Goal: Task Accomplishment & Management: Manage account settings

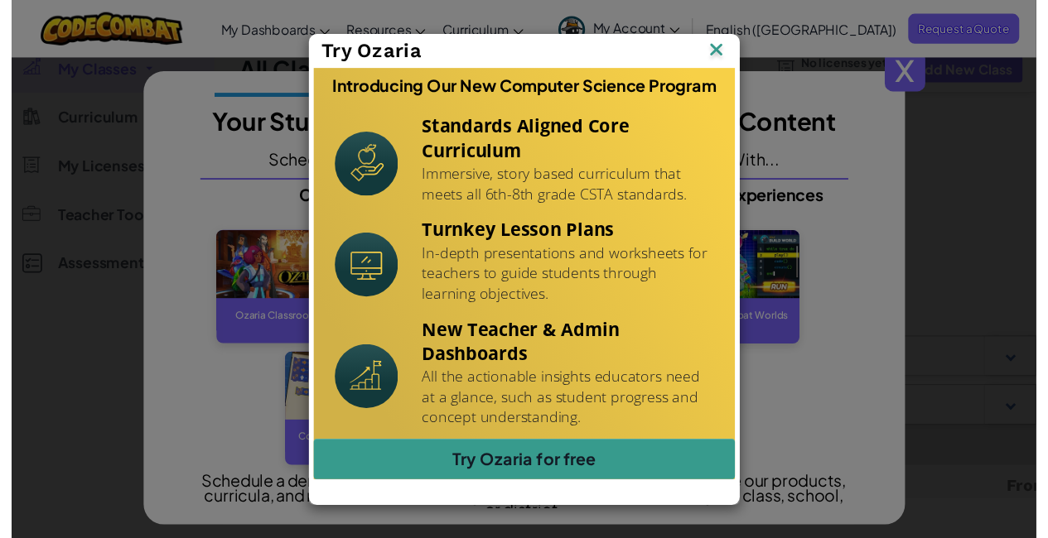
scroll to position [248, 0]
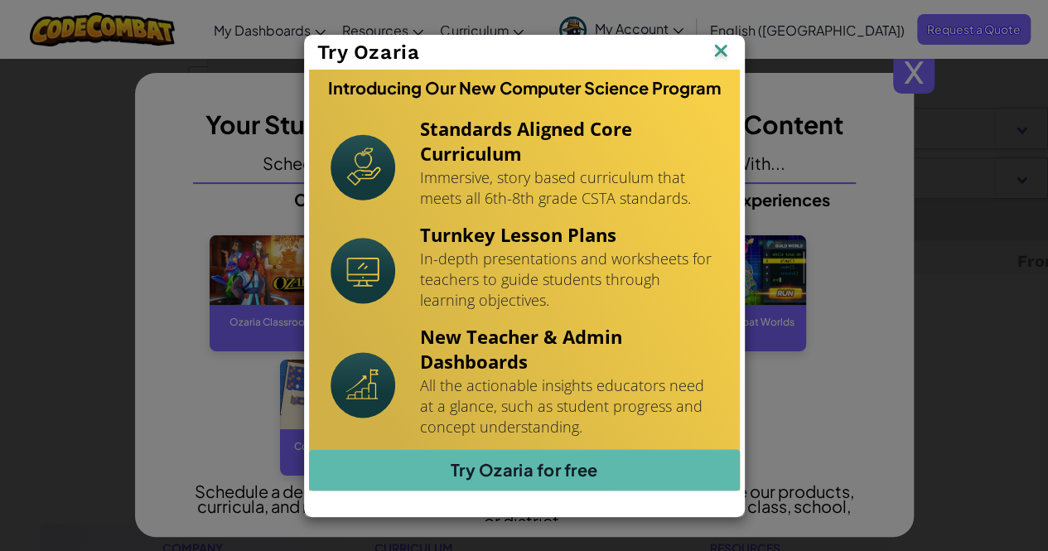
click at [726, 51] on img at bounding box center [721, 52] width 22 height 25
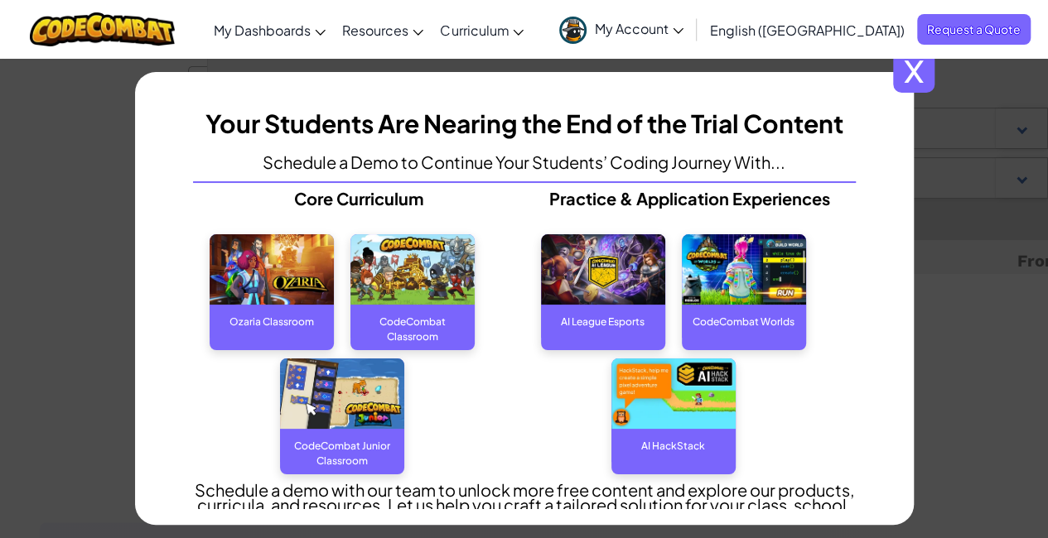
click at [919, 67] on span "x" at bounding box center [913, 71] width 41 height 41
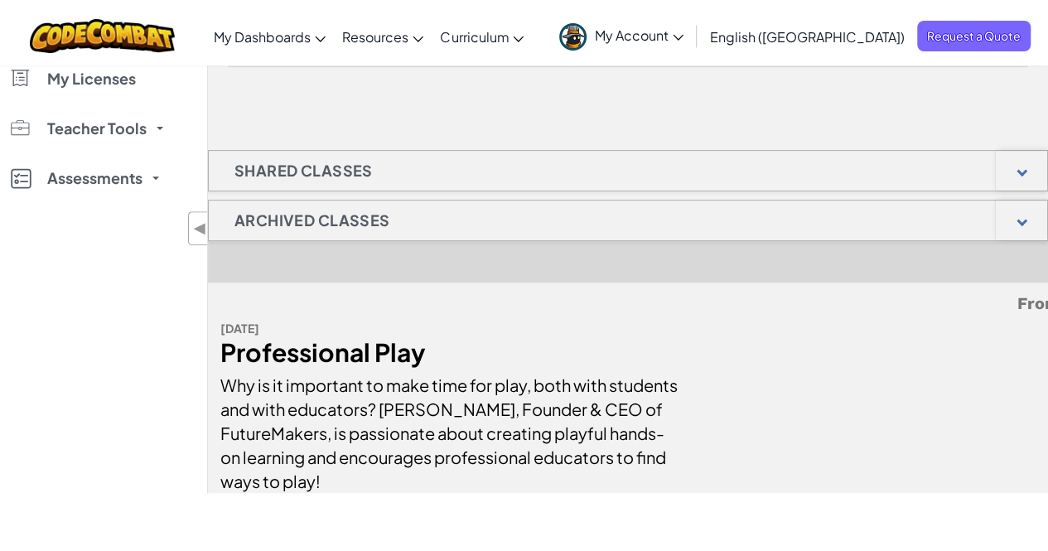
scroll to position [272, 0]
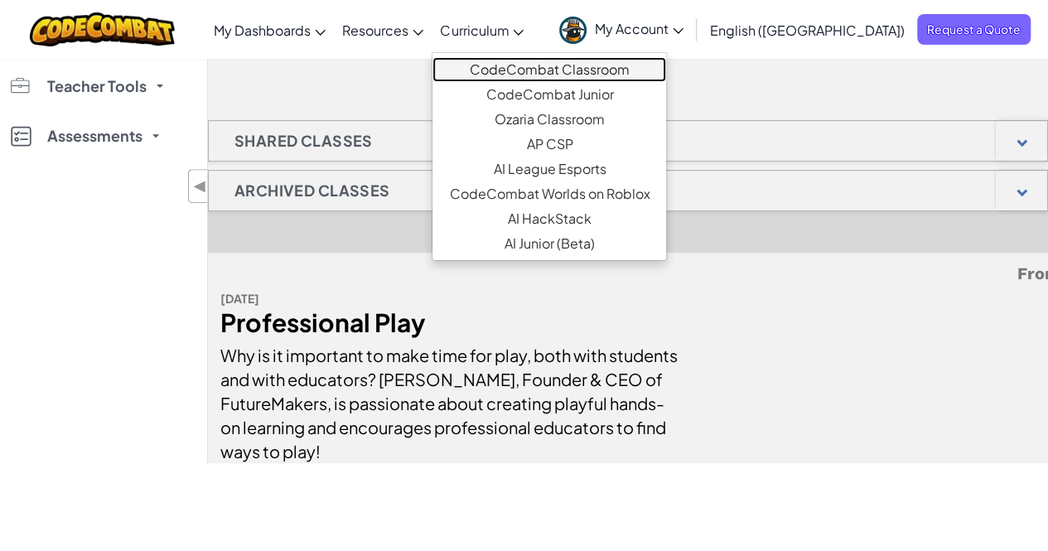
click at [580, 71] on link "CodeCombat Classroom" at bounding box center [549, 69] width 234 height 25
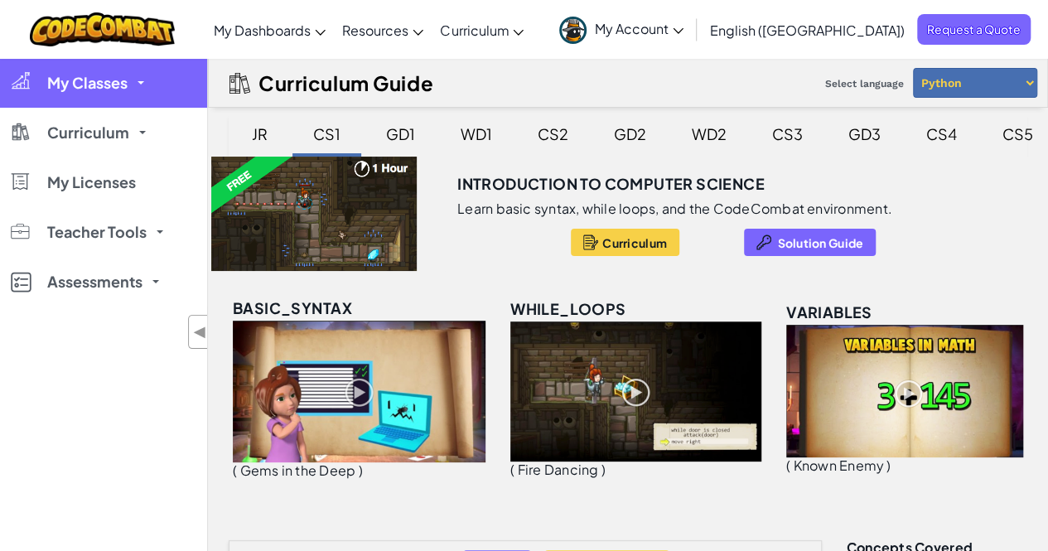
click at [149, 86] on link "My Classes" at bounding box center [103, 83] width 207 height 50
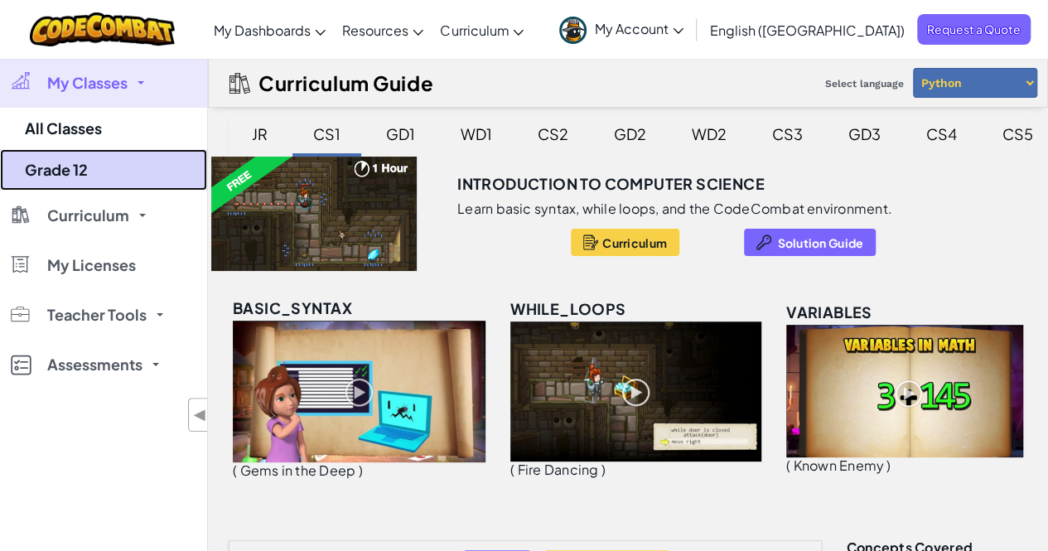
click at [76, 172] on link "Grade 12" at bounding box center [103, 169] width 207 height 41
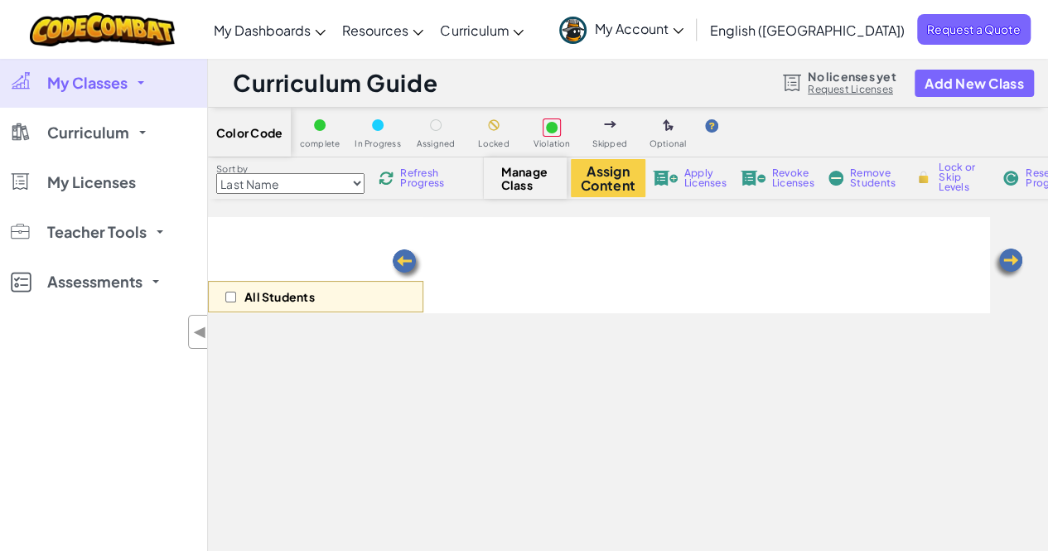
select select "560f1a9f22961295f9427742"
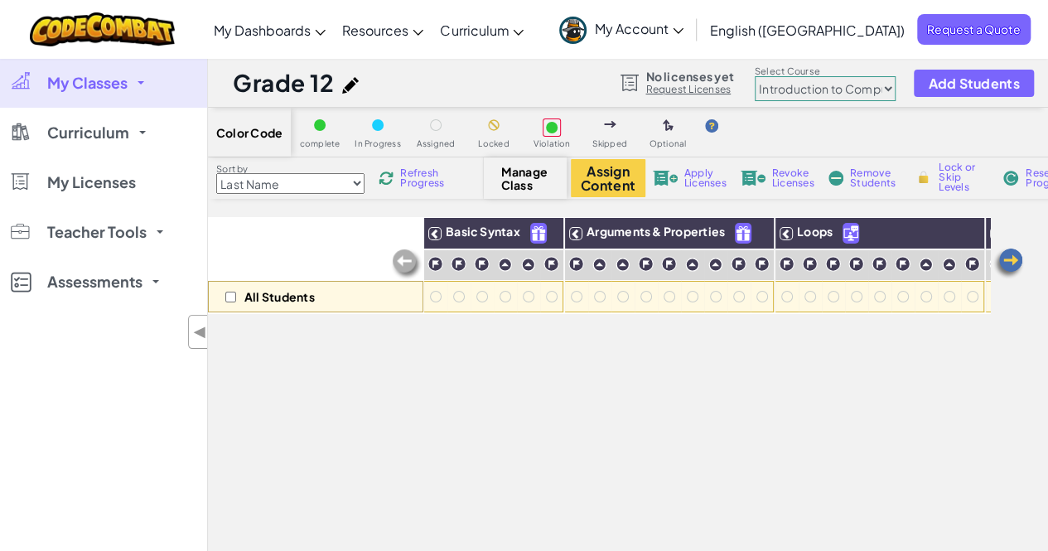
click at [352, 85] on img at bounding box center [350, 85] width 17 height 17
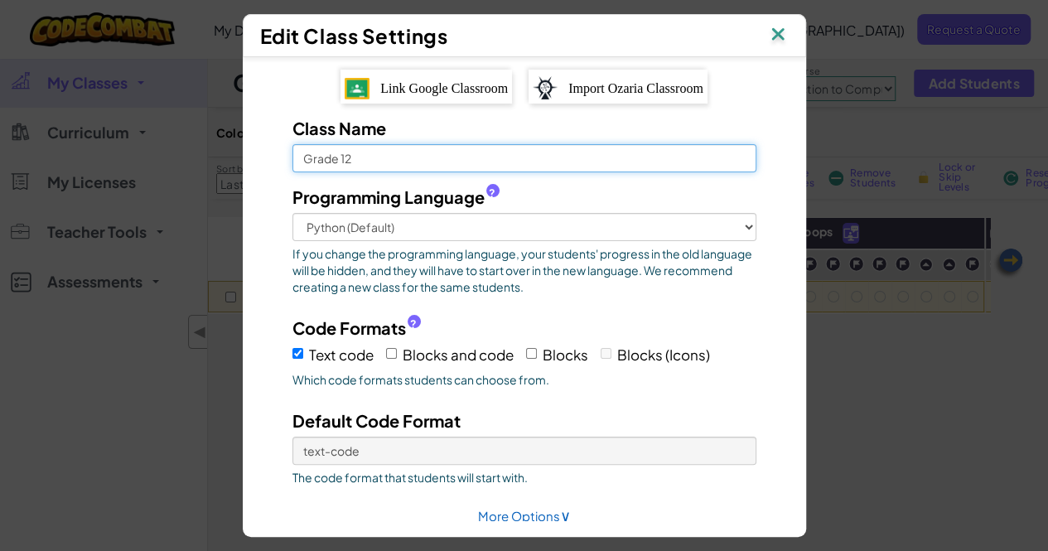
drag, startPoint x: 384, startPoint y: 152, endPoint x: 268, endPoint y: 152, distance: 115.9
click at [268, 152] on div "Class Name Grade 12 Programming Language ? Python (Default) JavaScript C++ Java…" at bounding box center [523, 346] width 513 height 461
type input "Grade 10"
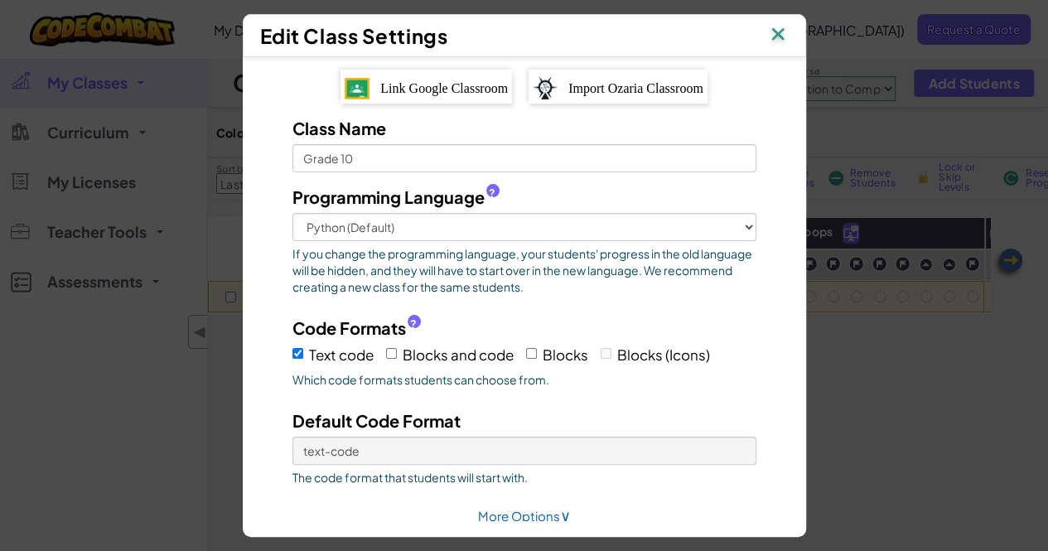
click at [407, 91] on div "Link Google Classroom" at bounding box center [425, 87] width 171 height 34
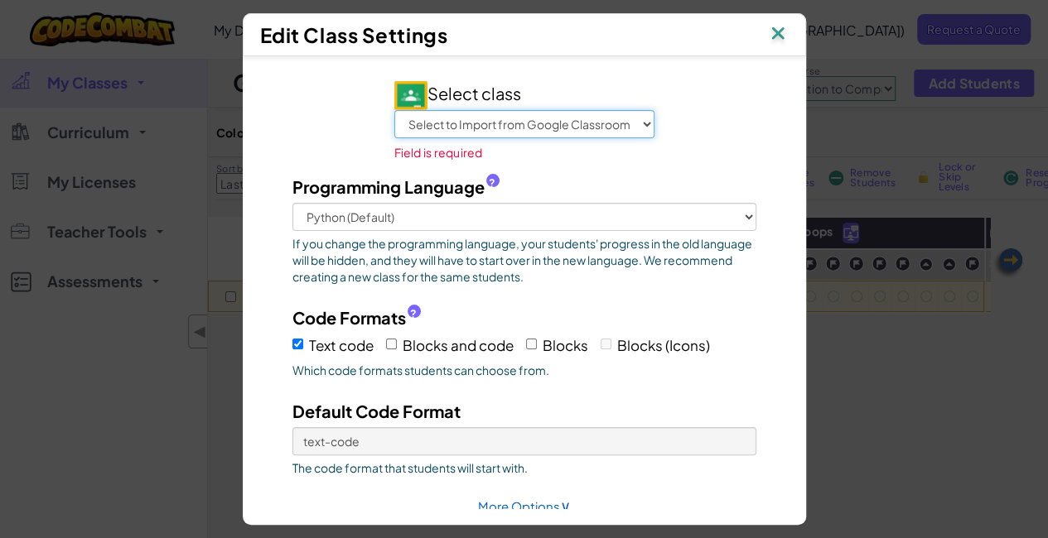
click at [638, 113] on select "Select to Import from Google Classroom Grade 8 Technology / Computer Science G9…" at bounding box center [524, 124] width 260 height 28
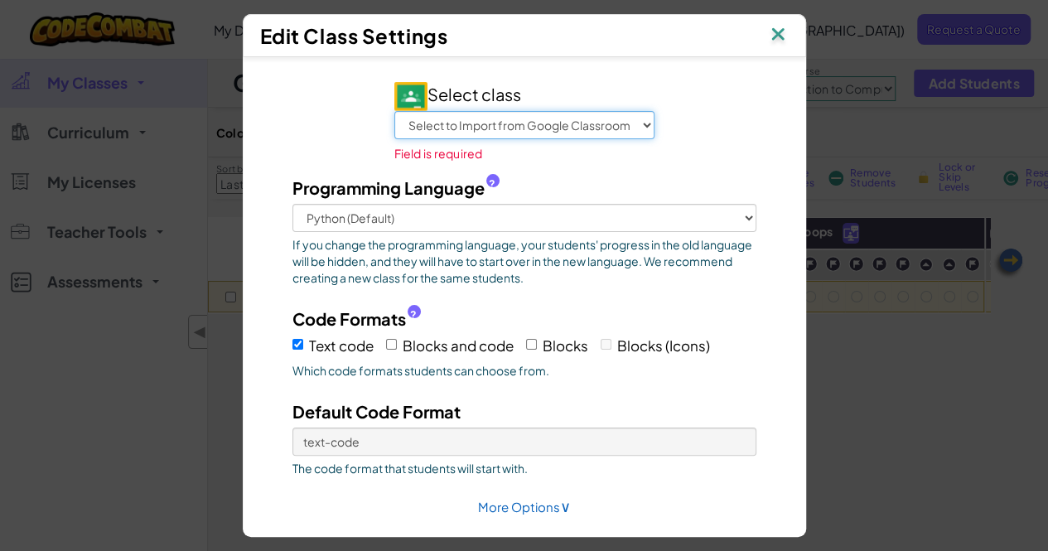
select select "783494333354"
click at [394, 111] on select "Select to Import from Google Classroom Grade 8 Technology / Computer Science G9…" at bounding box center [524, 125] width 260 height 28
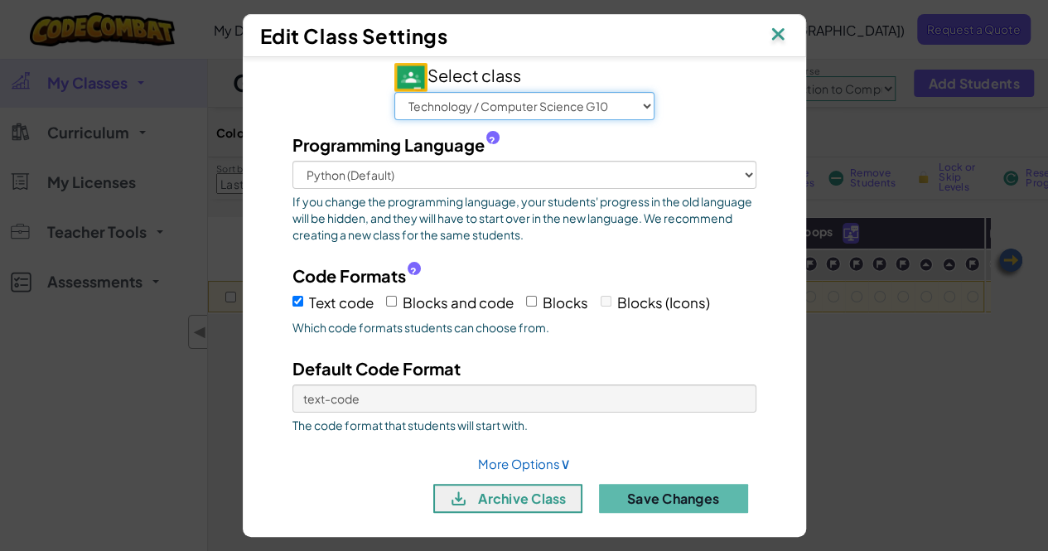
scroll to position [30, 0]
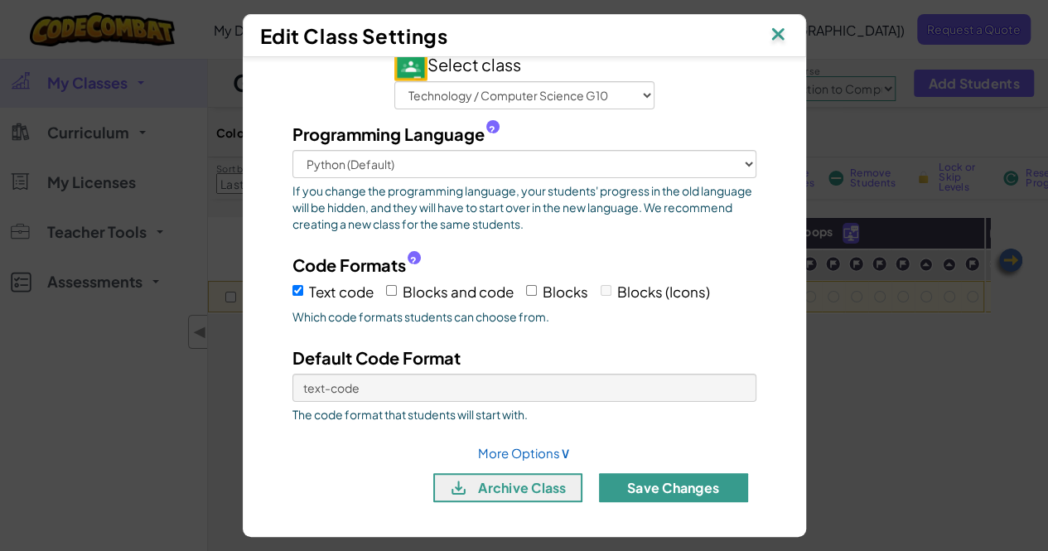
click at [697, 494] on button "Save Changes" at bounding box center [673, 487] width 149 height 29
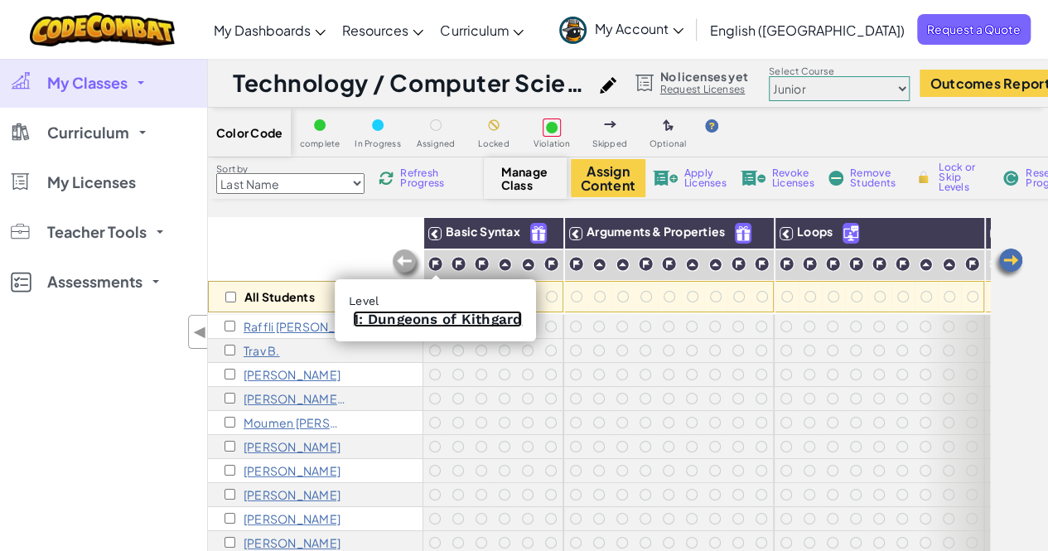
click at [436, 320] on link "1: Dungeons of Kithgard" at bounding box center [437, 319] width 169 height 17
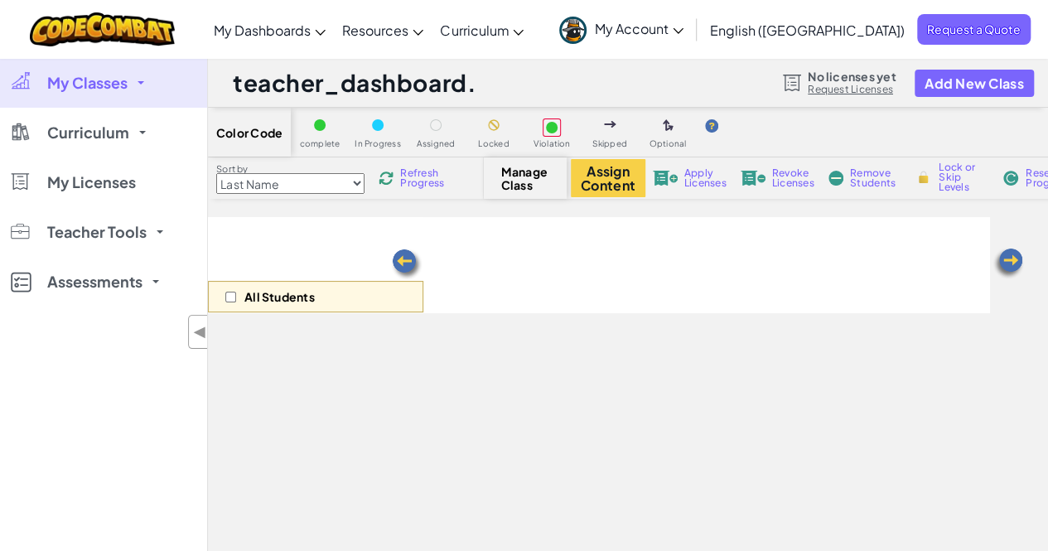
select select "560f1a9f22961295f9427742"
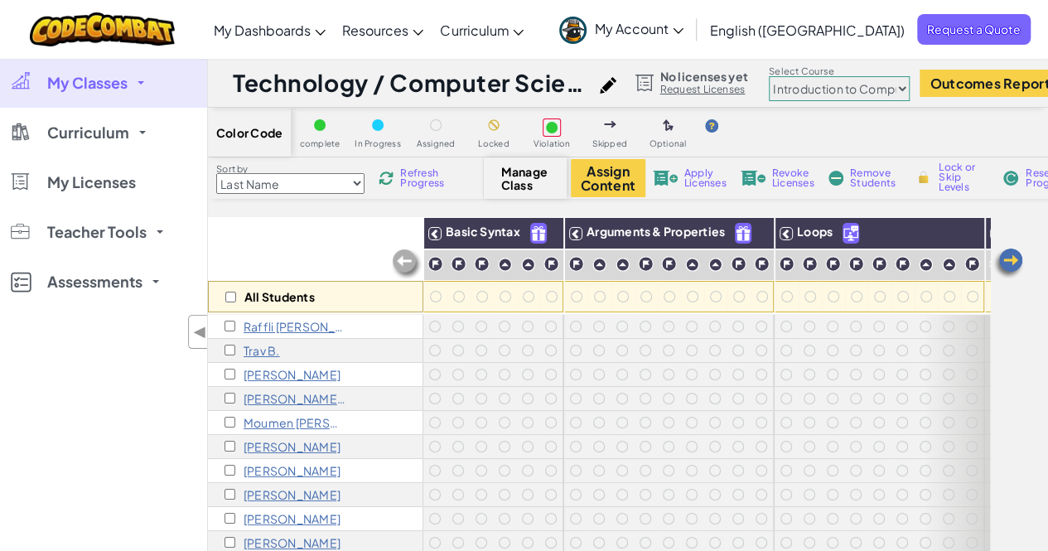
click at [1009, 256] on img at bounding box center [1007, 263] width 33 height 33
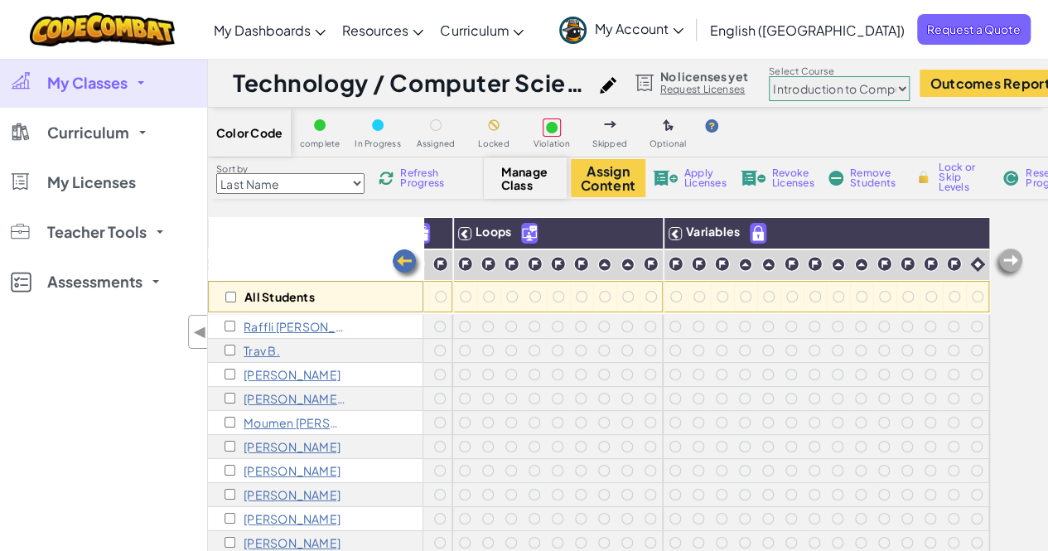
click at [1009, 256] on img at bounding box center [1007, 263] width 33 height 33
click at [403, 261] on img at bounding box center [406, 264] width 33 height 33
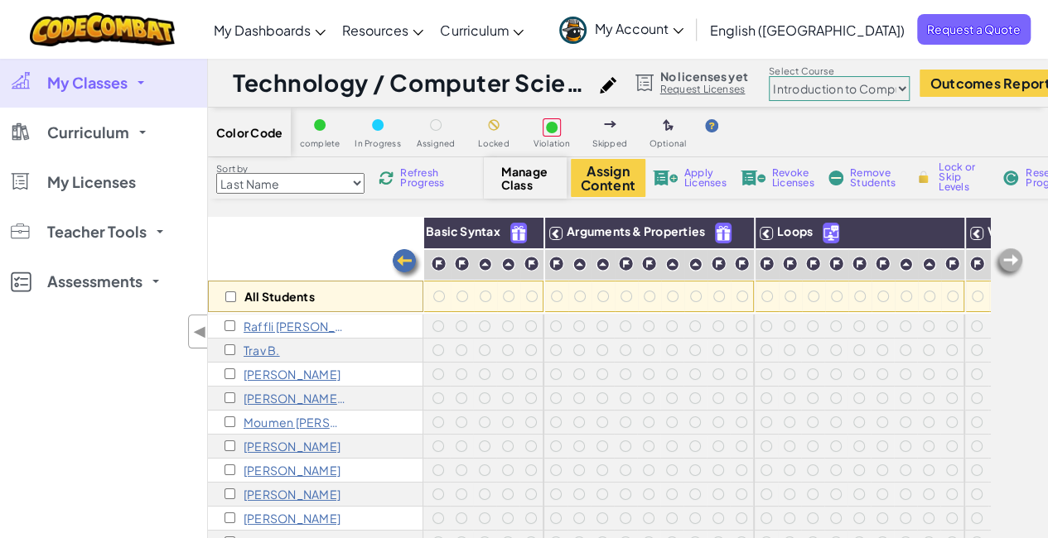
scroll to position [0, 2]
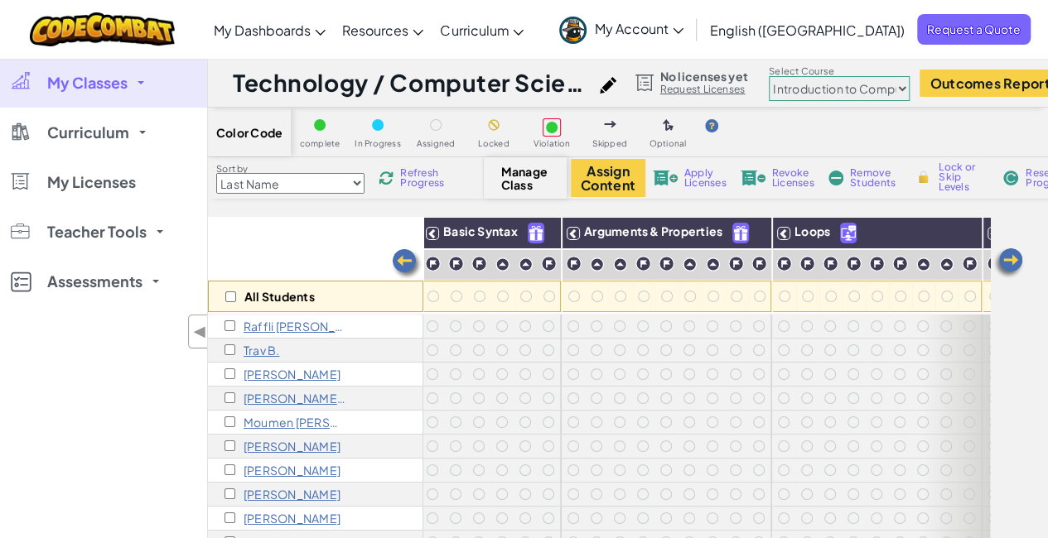
click at [403, 261] on img at bounding box center [406, 264] width 33 height 33
click at [202, 330] on span "◀" at bounding box center [200, 332] width 14 height 24
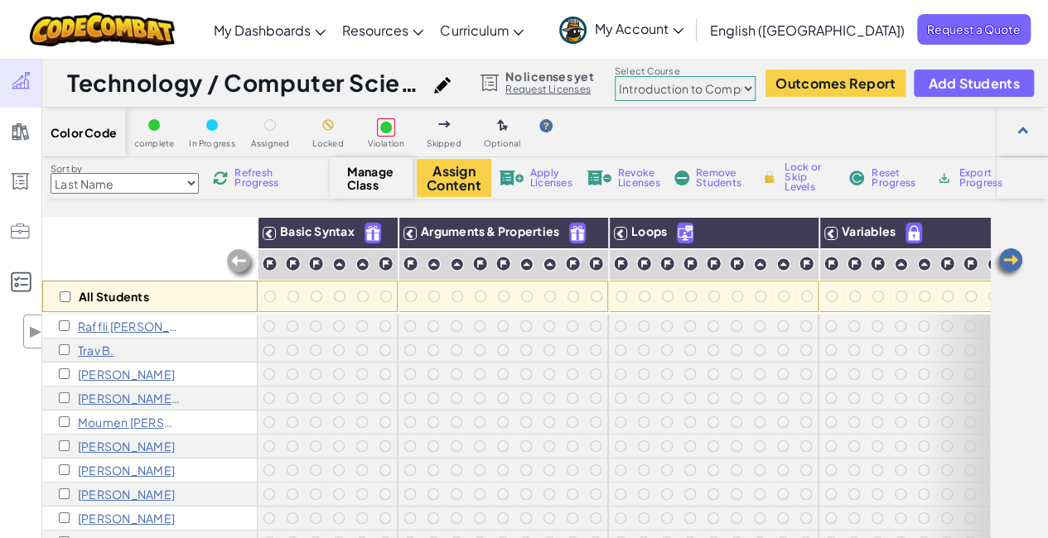
click at [46, 330] on div "Raffli [PERSON_NAME]" at bounding box center [149, 327] width 215 height 24
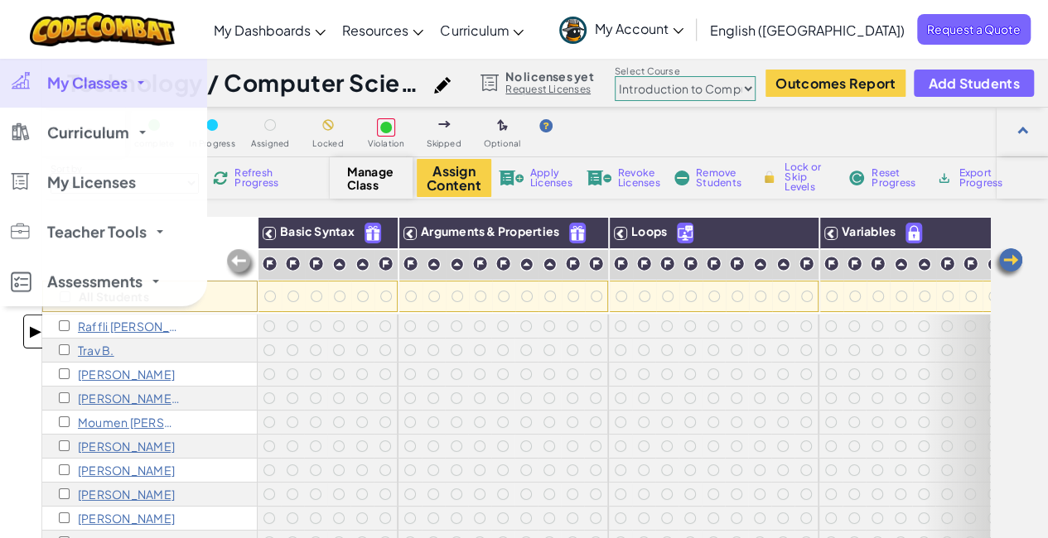
click at [36, 332] on span "▶" at bounding box center [35, 332] width 14 height 24
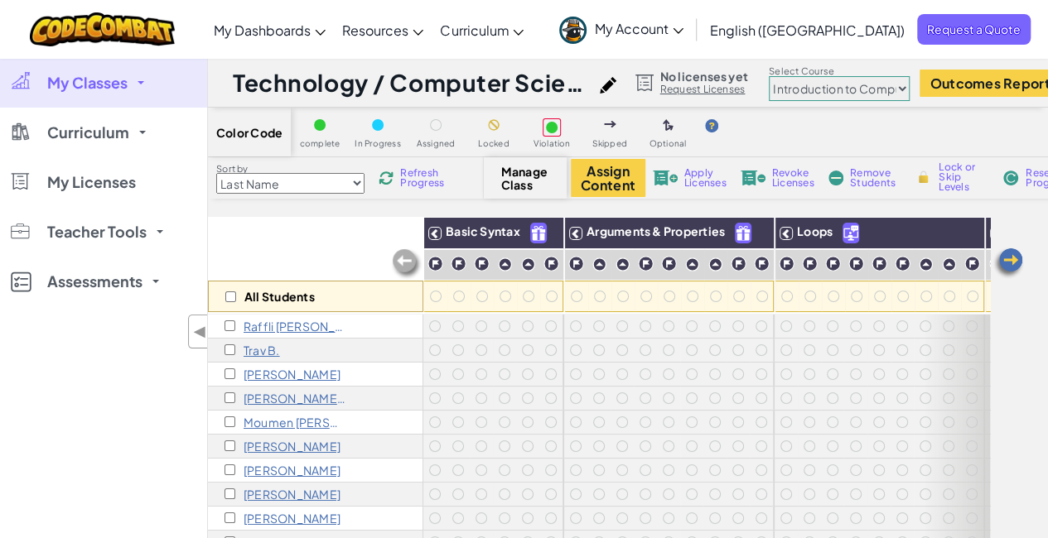
click at [282, 327] on p "Raffli [PERSON_NAME]" at bounding box center [295, 326] width 104 height 13
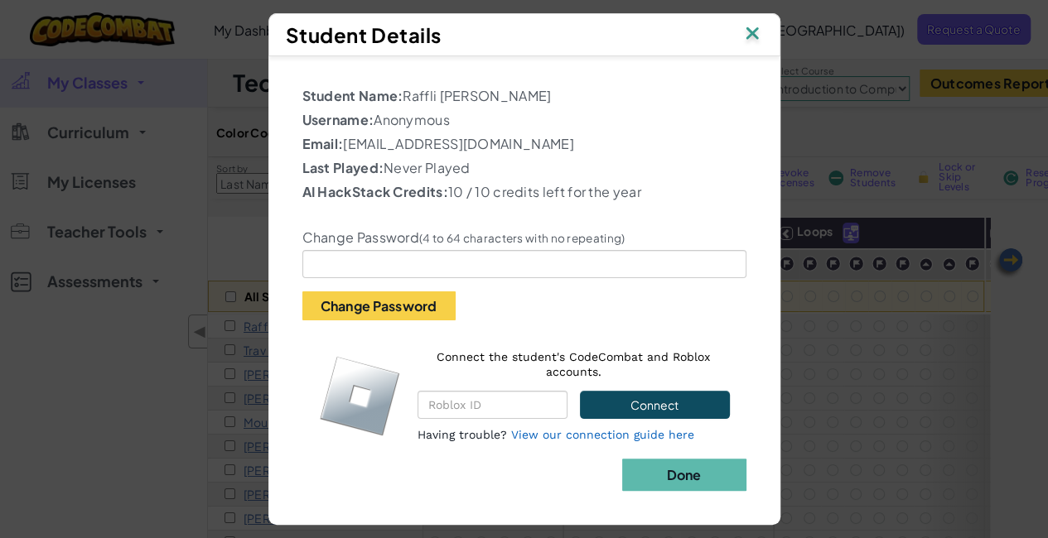
click at [756, 35] on img at bounding box center [752, 34] width 22 height 25
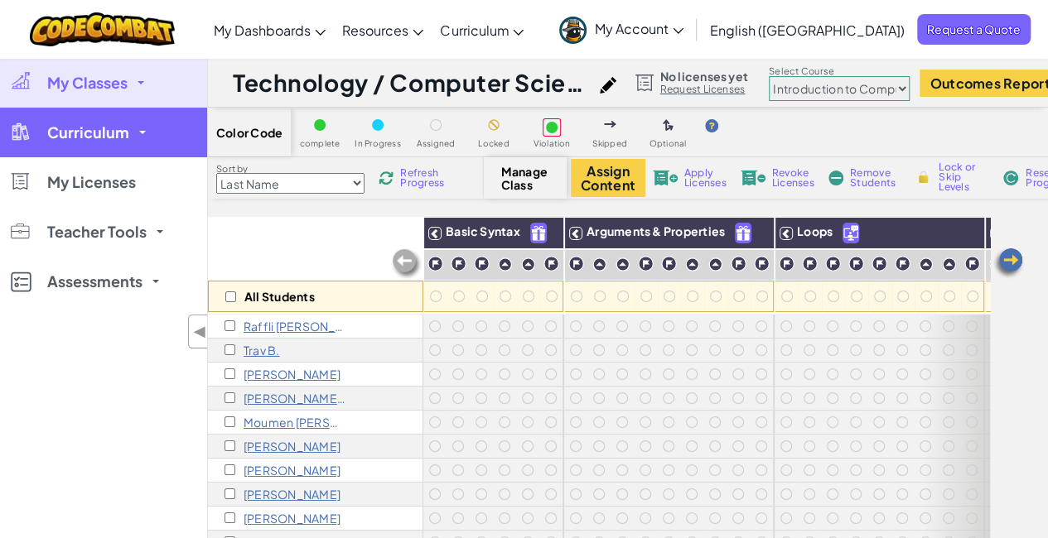
click at [118, 133] on span "Curriculum" at bounding box center [88, 132] width 82 height 15
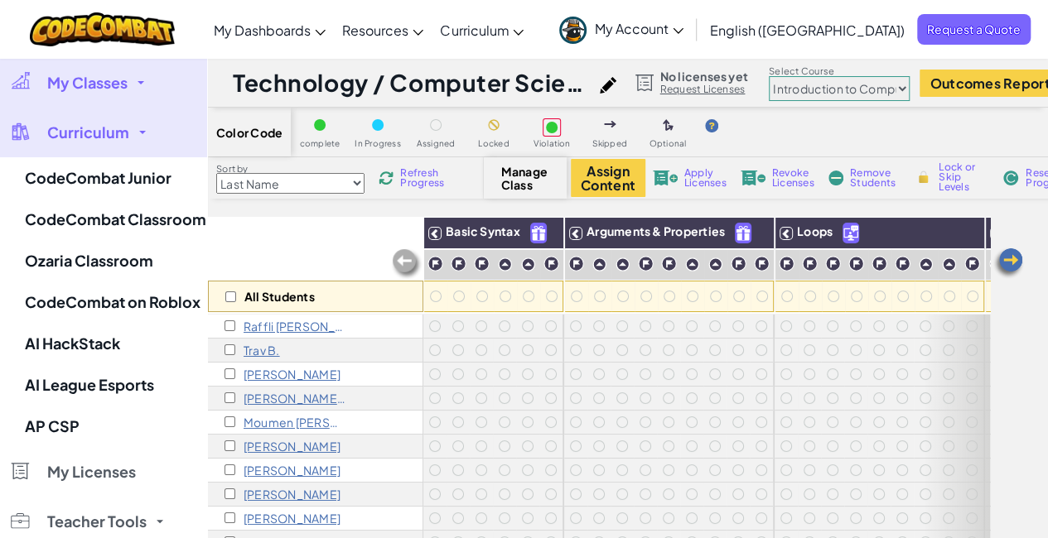
click at [130, 89] on link "My Classes" at bounding box center [103, 83] width 207 height 50
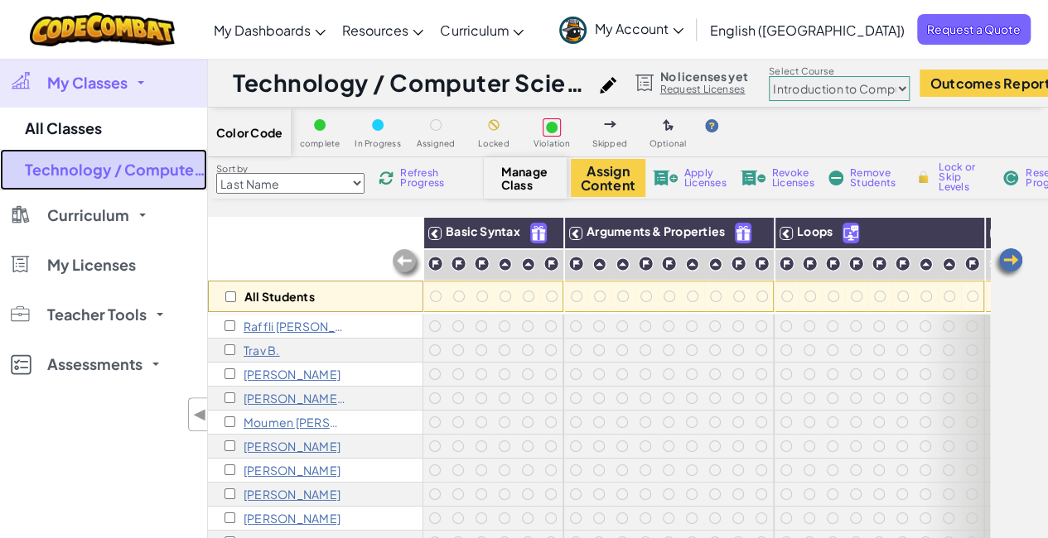
click at [86, 166] on link "Technology / Computer Science G10" at bounding box center [103, 169] width 207 height 41
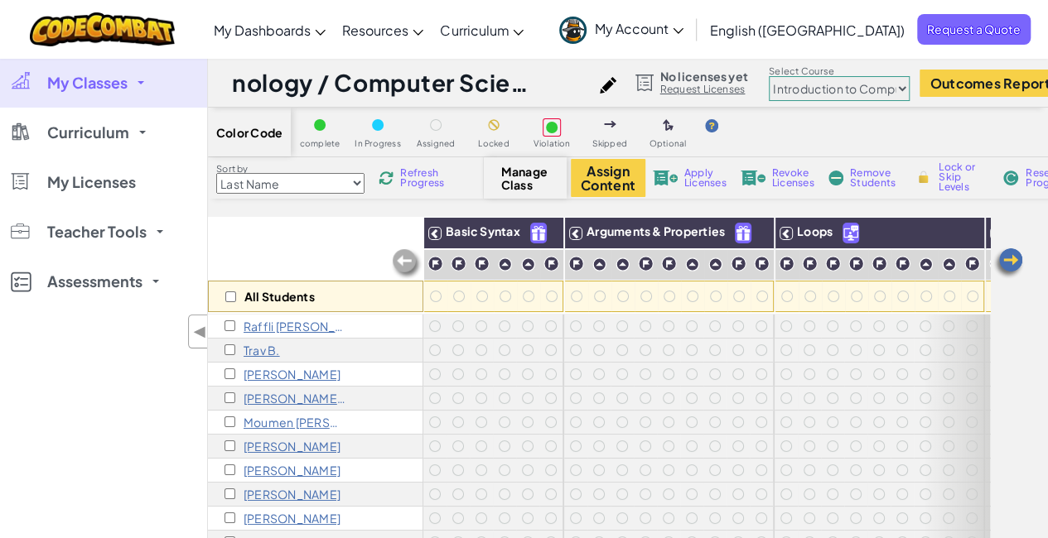
drag, startPoint x: 828, startPoint y: 544, endPoint x: 858, endPoint y: 545, distance: 29.8
drag, startPoint x: 839, startPoint y: 542, endPoint x: 777, endPoint y: 544, distance: 62.1
click at [538, 183] on span "Manage Class" at bounding box center [525, 178] width 49 height 26
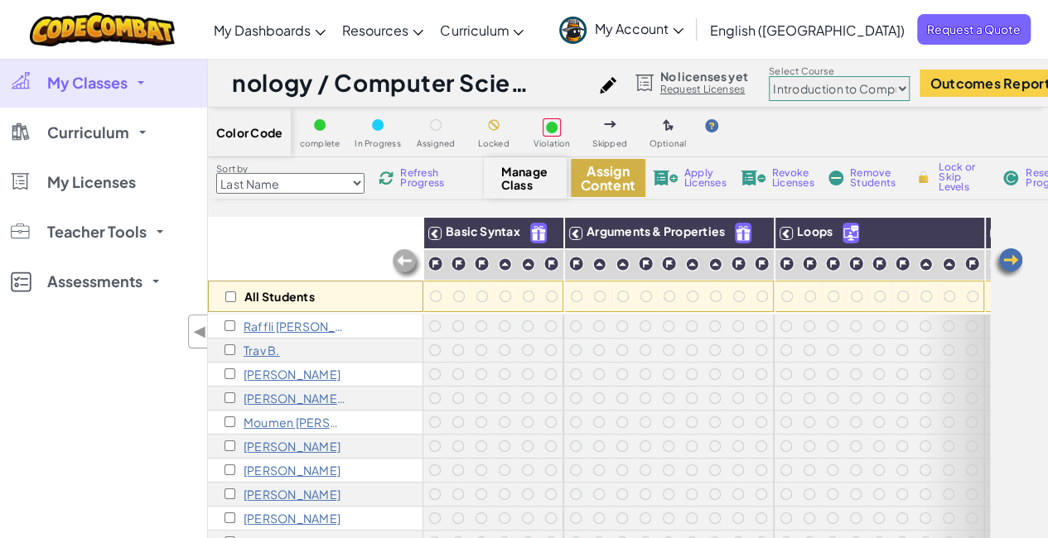
click at [619, 176] on button "Assign Content" at bounding box center [608, 178] width 75 height 38
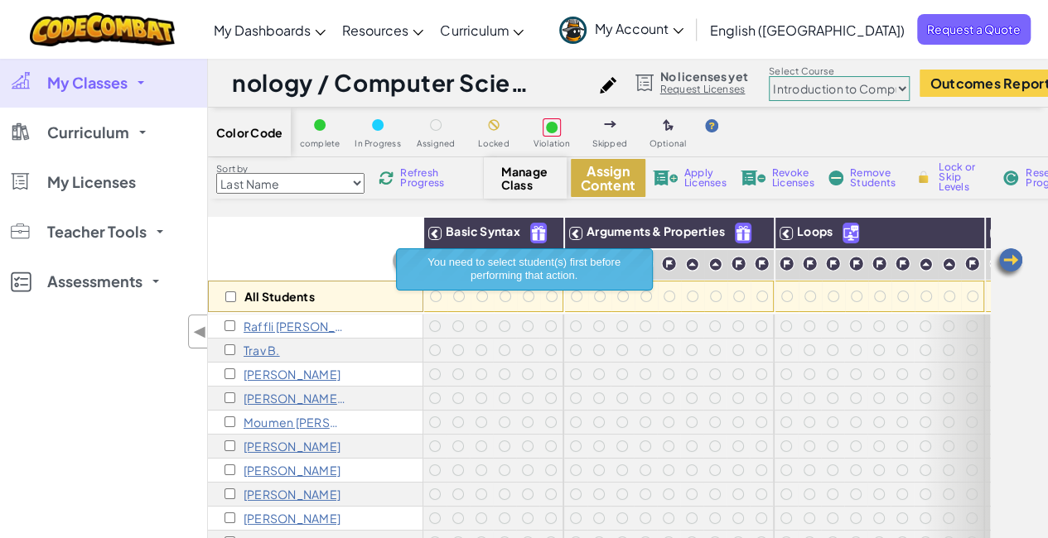
click at [619, 176] on button "Assign Content" at bounding box center [608, 178] width 75 height 38
click at [683, 24] on span "My Account" at bounding box center [639, 28] width 89 height 17
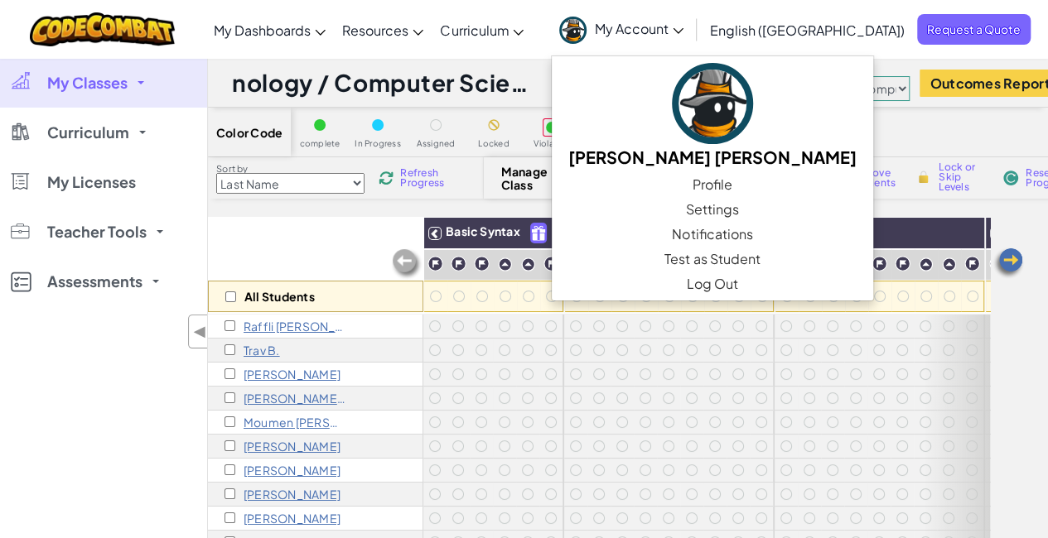
click at [288, 325] on p "Raffli Aditya Dzaky" at bounding box center [295, 326] width 104 height 13
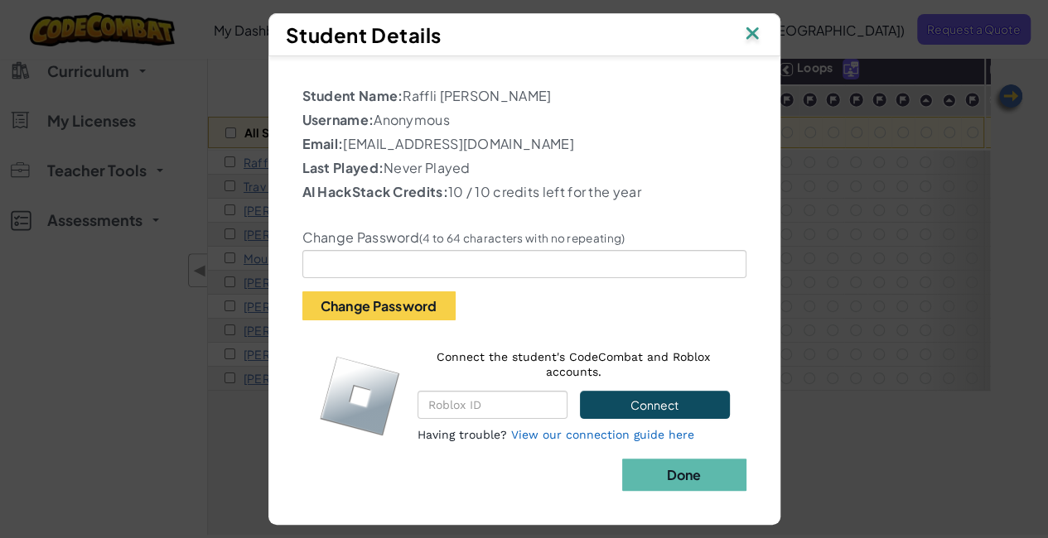
scroll to position [166, 0]
click at [636, 429] on link "View our connection guide here" at bounding box center [602, 434] width 183 height 13
click at [757, 36] on img at bounding box center [752, 34] width 22 height 25
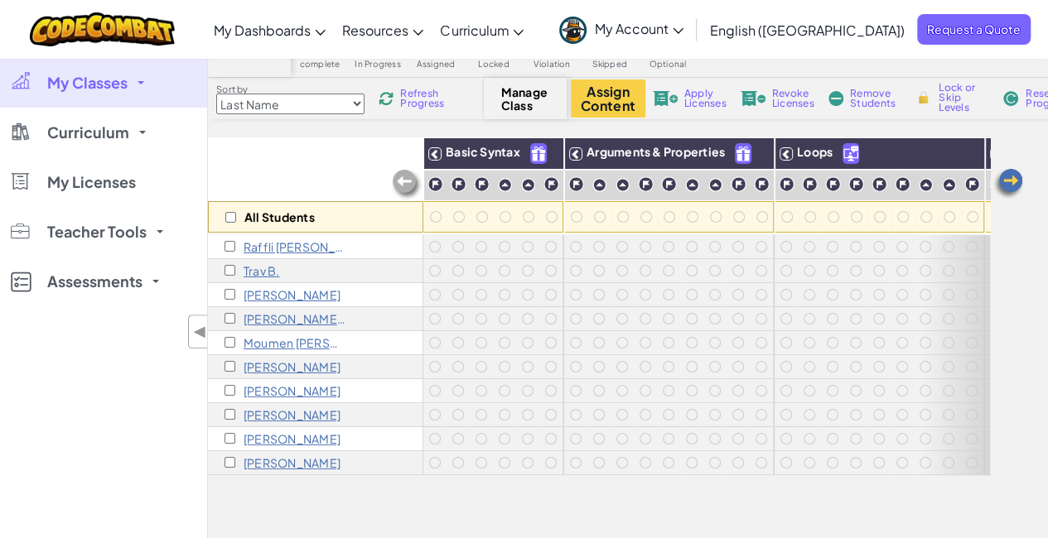
scroll to position [0, 0]
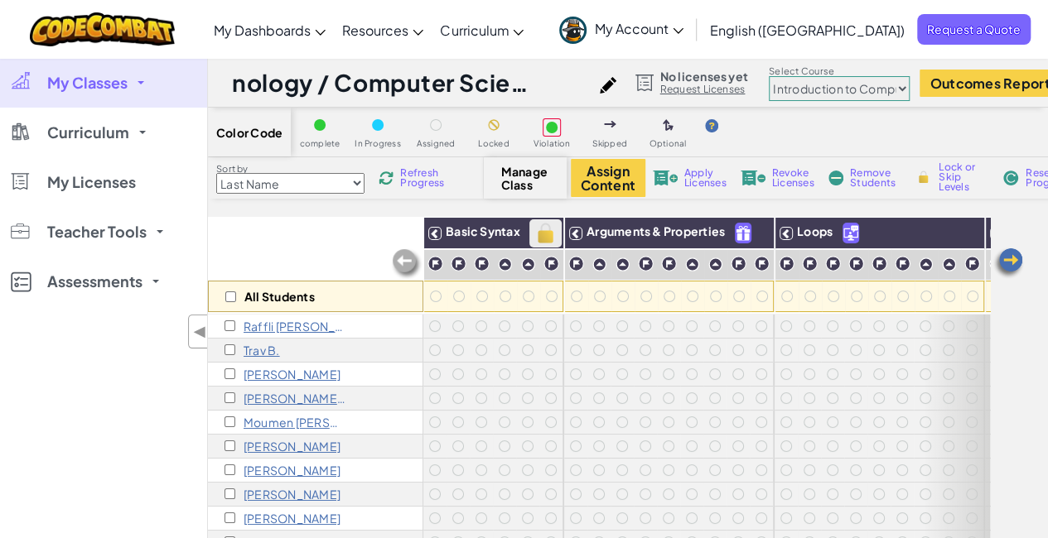
click at [547, 233] on img at bounding box center [545, 233] width 29 height 25
checkbox input "true"
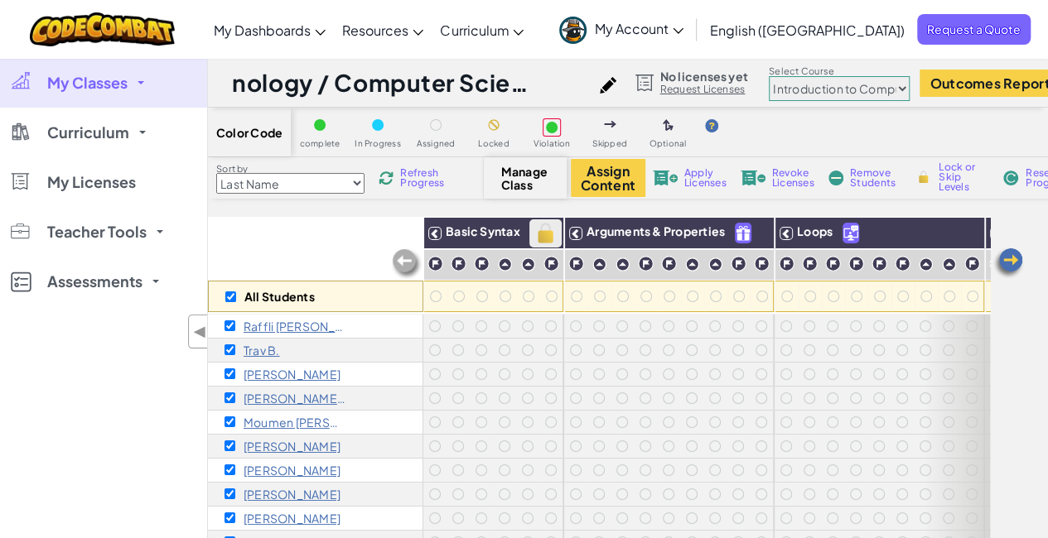
checkbox input "true"
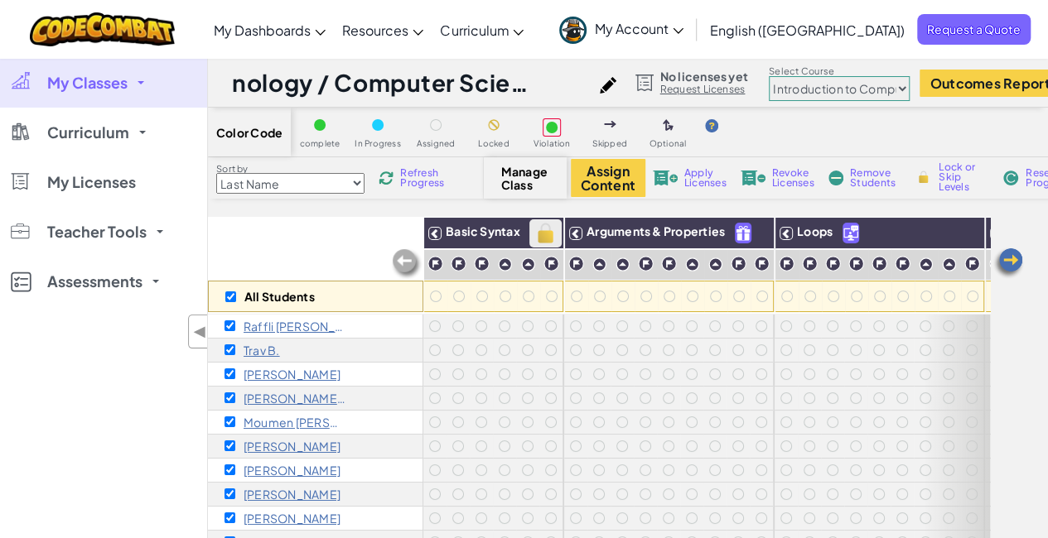
checkbox input "true"
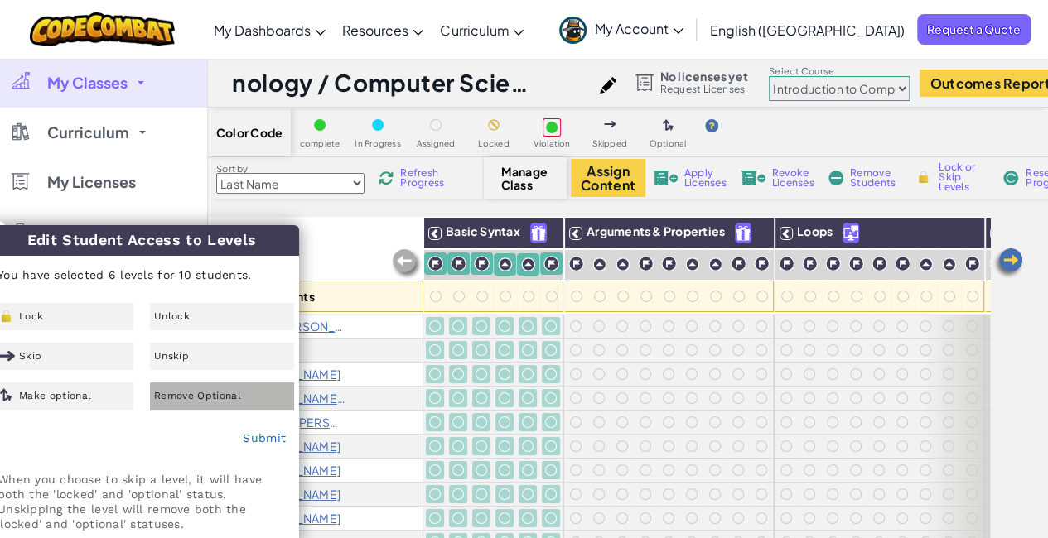
scroll to position [166, 0]
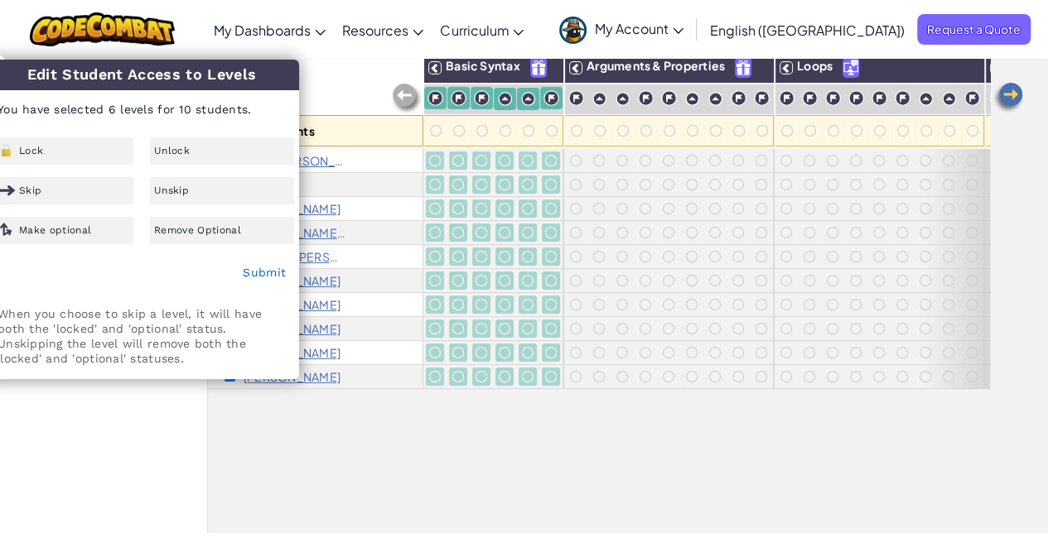
click at [507, 496] on div "All Students Basic Syntax Arguments & Properties Loops Variables Raffli Aditya …" at bounding box center [599, 283] width 782 height 464
checkbox input "false"
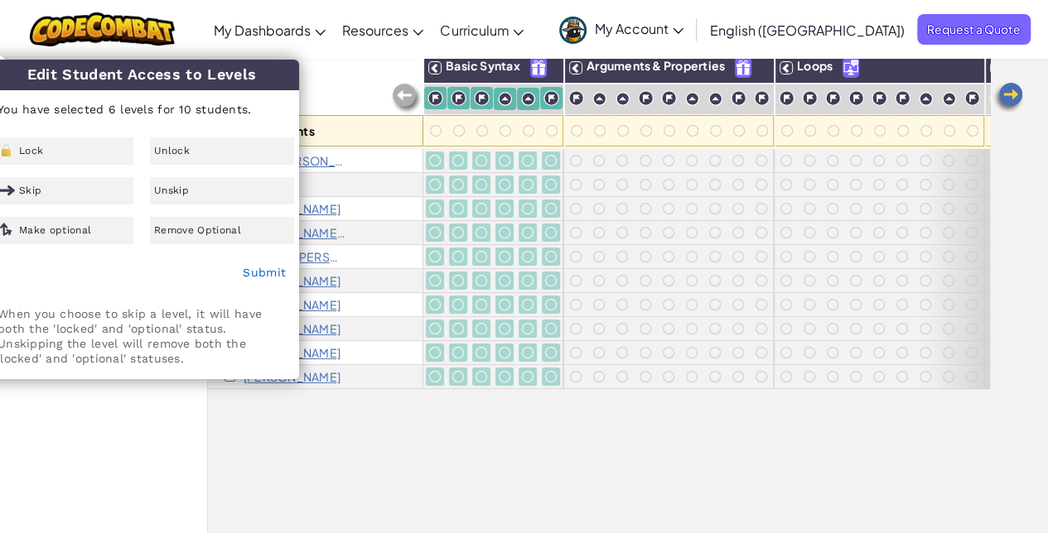
checkbox input "false"
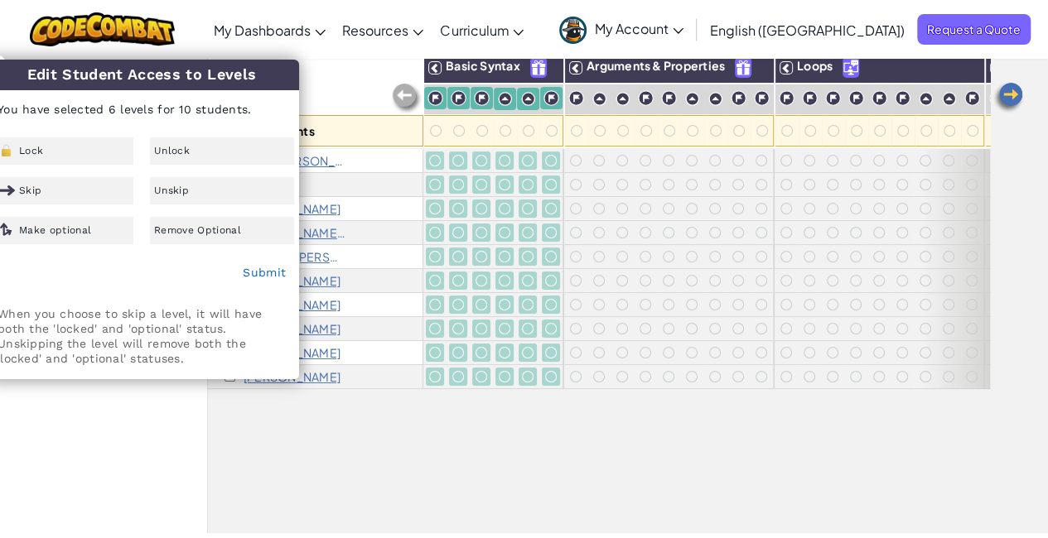
checkbox input "false"
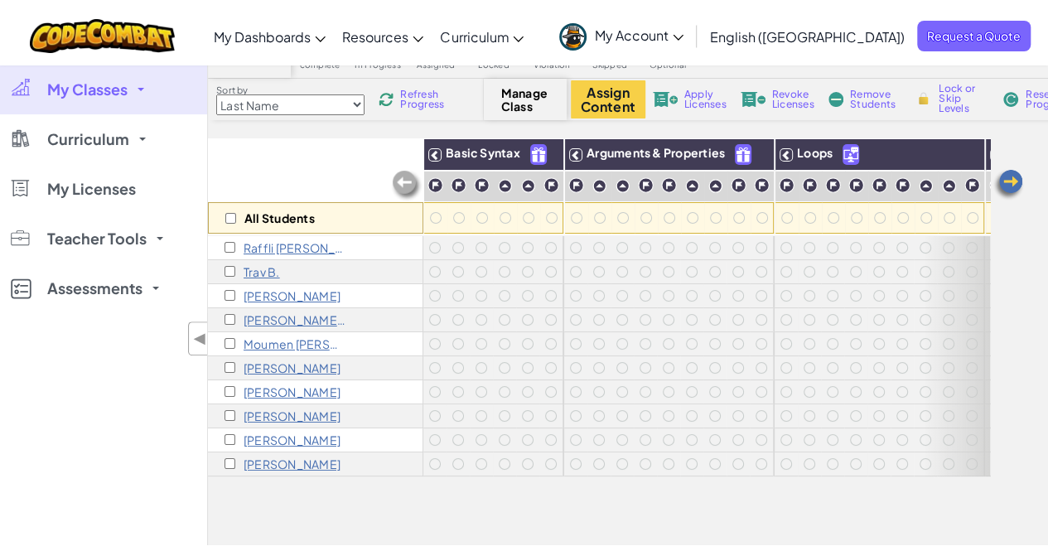
scroll to position [0, 0]
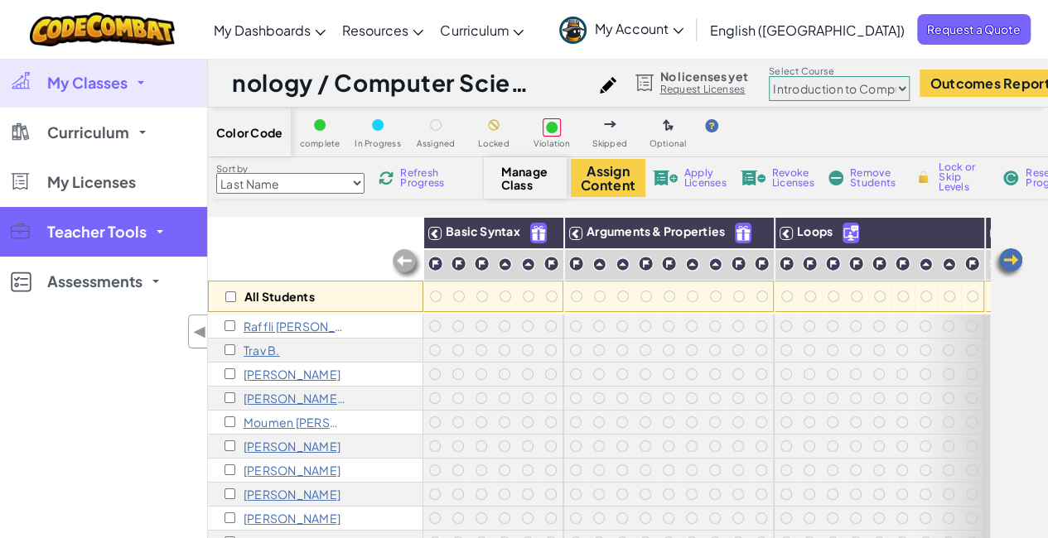
click at [152, 227] on link "Teacher Tools" at bounding box center [103, 232] width 207 height 50
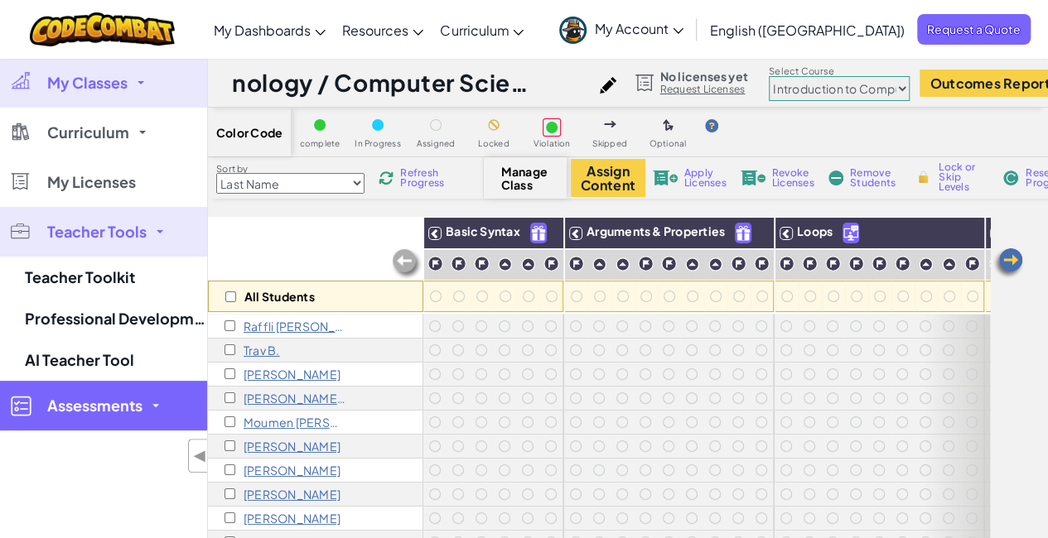
click at [157, 405] on span at bounding box center [155, 405] width 7 height 3
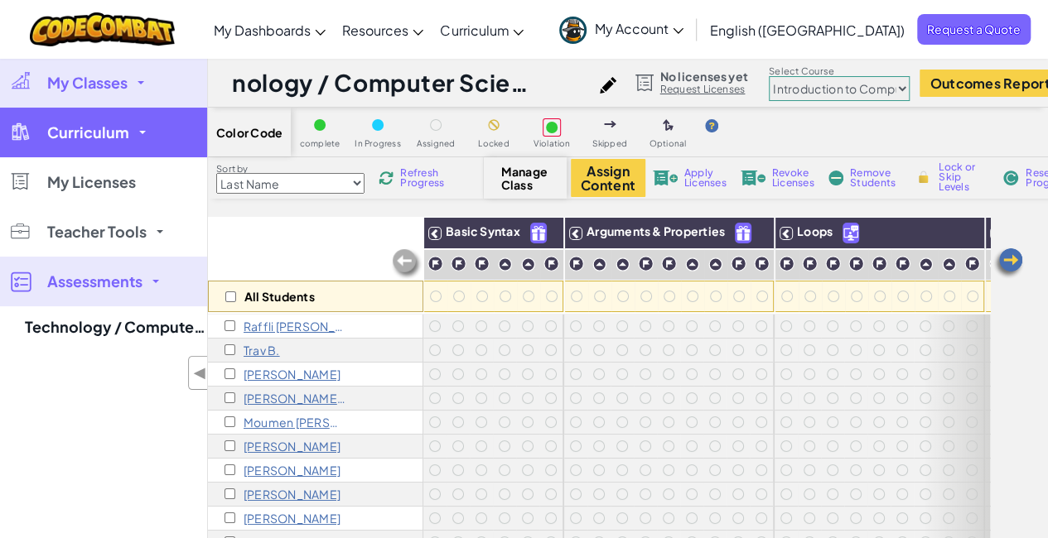
click at [137, 141] on link "Curriculum" at bounding box center [103, 133] width 207 height 50
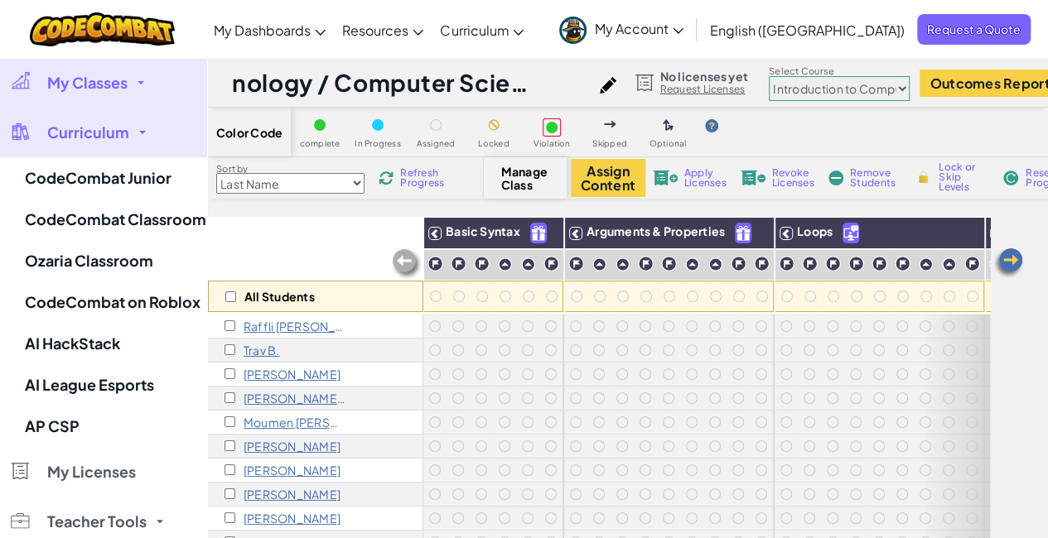
click at [137, 86] on link "My Classes" at bounding box center [103, 83] width 207 height 50
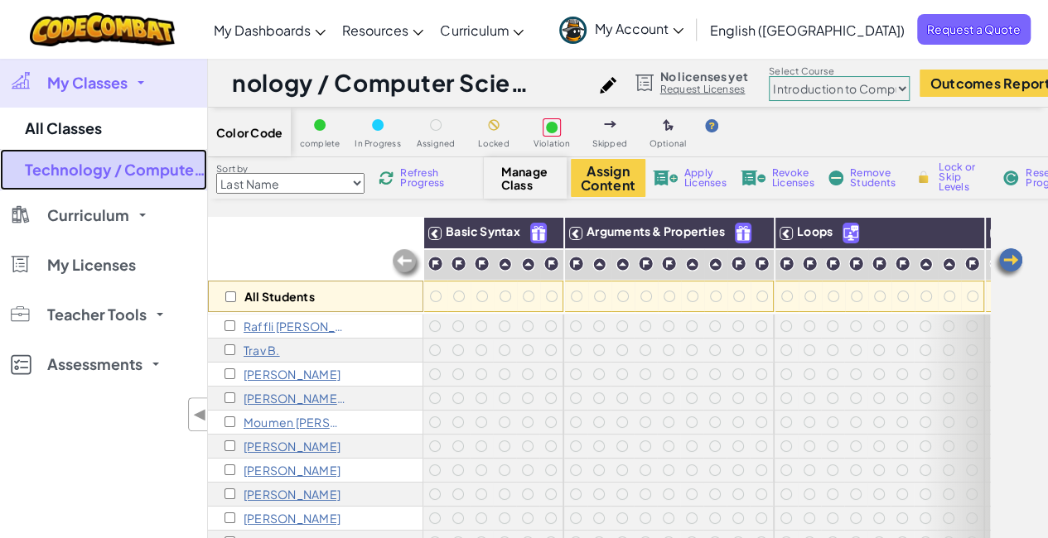
click at [75, 163] on link "Technology / Computer Science G10" at bounding box center [103, 169] width 207 height 41
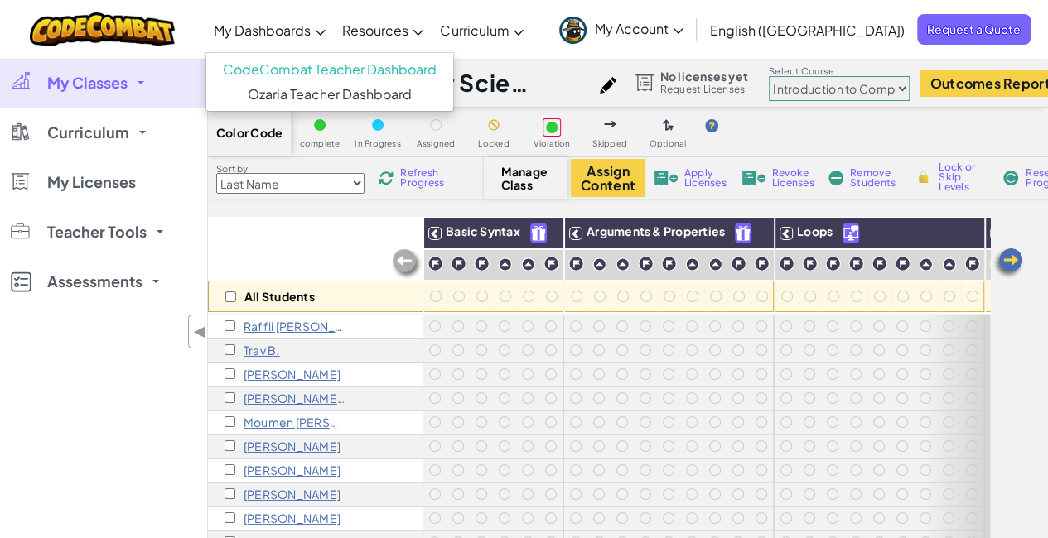
click at [308, 34] on span "My Dashboards" at bounding box center [262, 30] width 97 height 17
click at [311, 36] on span "My Dashboards" at bounding box center [262, 30] width 97 height 17
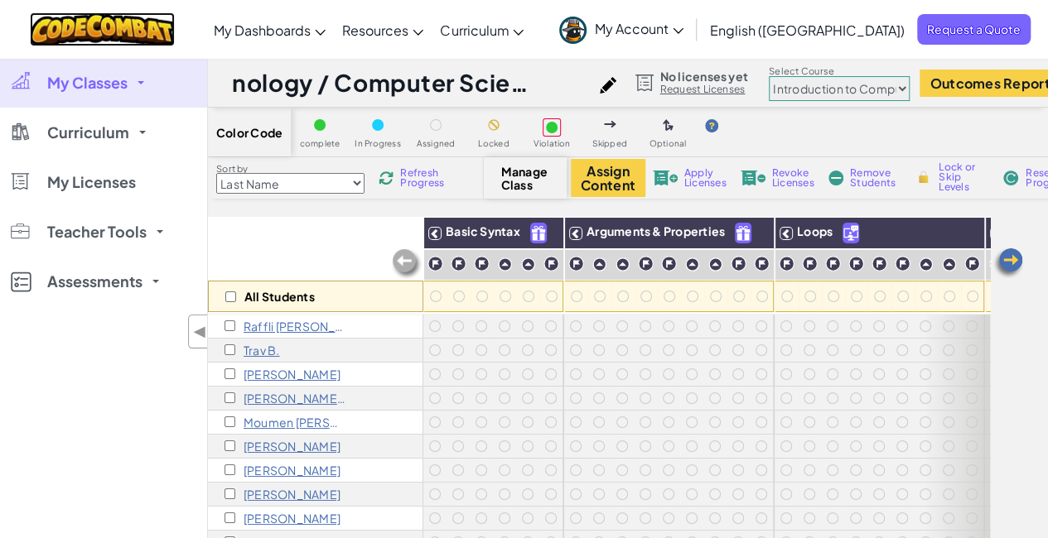
click at [113, 37] on img at bounding box center [102, 29] width 145 height 34
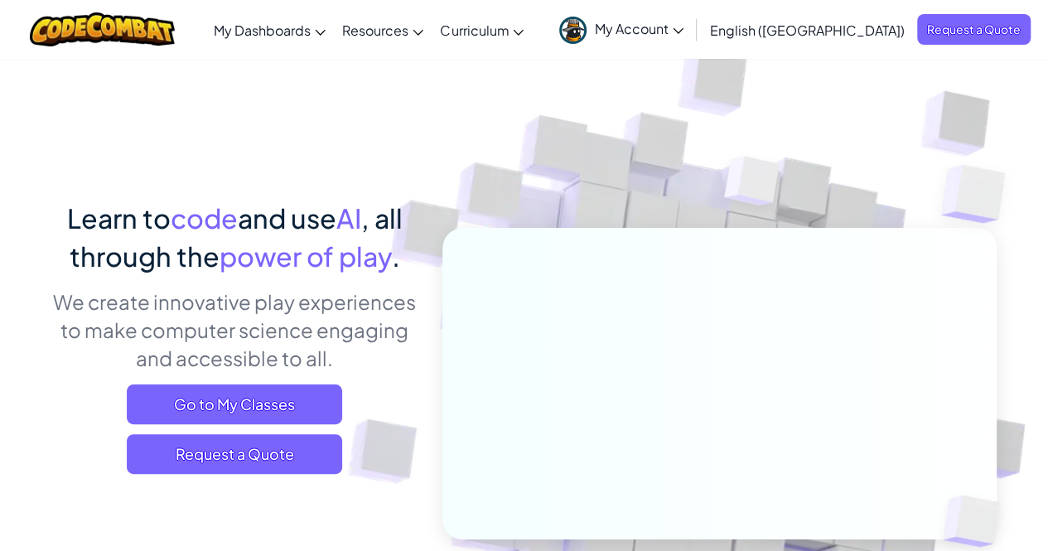
click at [683, 27] on span "My Account" at bounding box center [639, 28] width 89 height 17
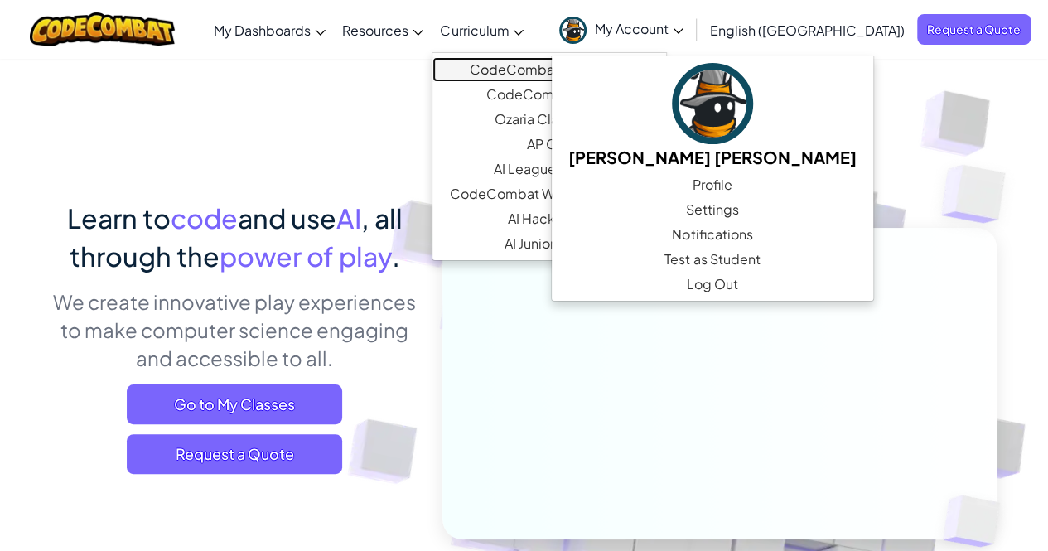
click at [596, 70] on link "CodeCombat Classroom" at bounding box center [549, 69] width 234 height 25
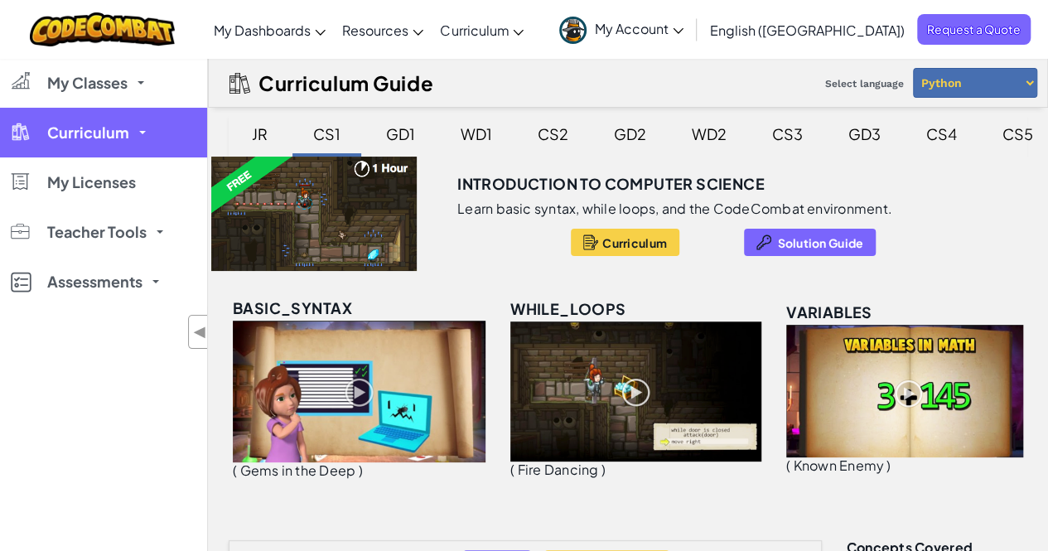
click at [109, 125] on span "Curriculum" at bounding box center [88, 132] width 82 height 15
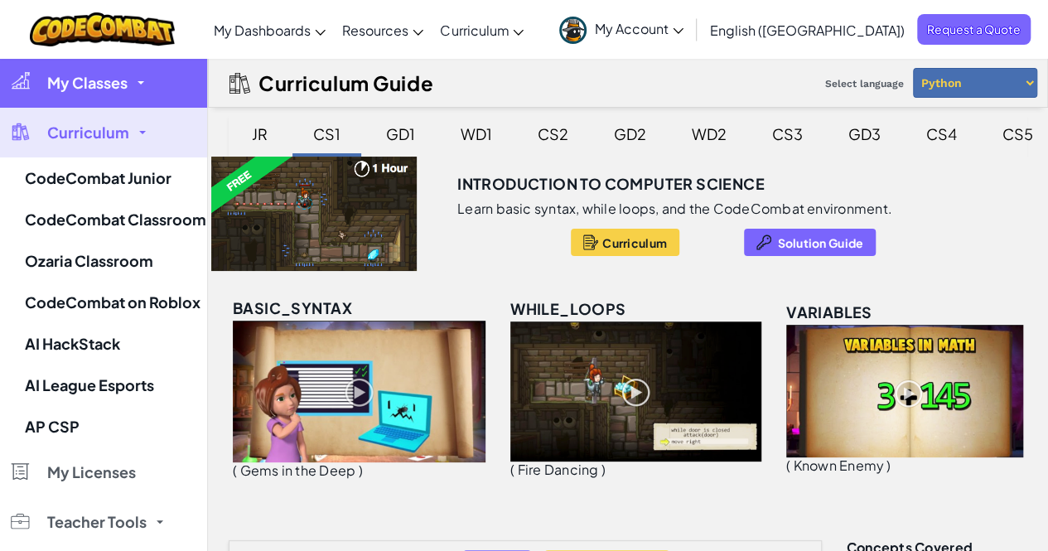
click at [124, 89] on span "My Classes" at bounding box center [87, 82] width 80 height 15
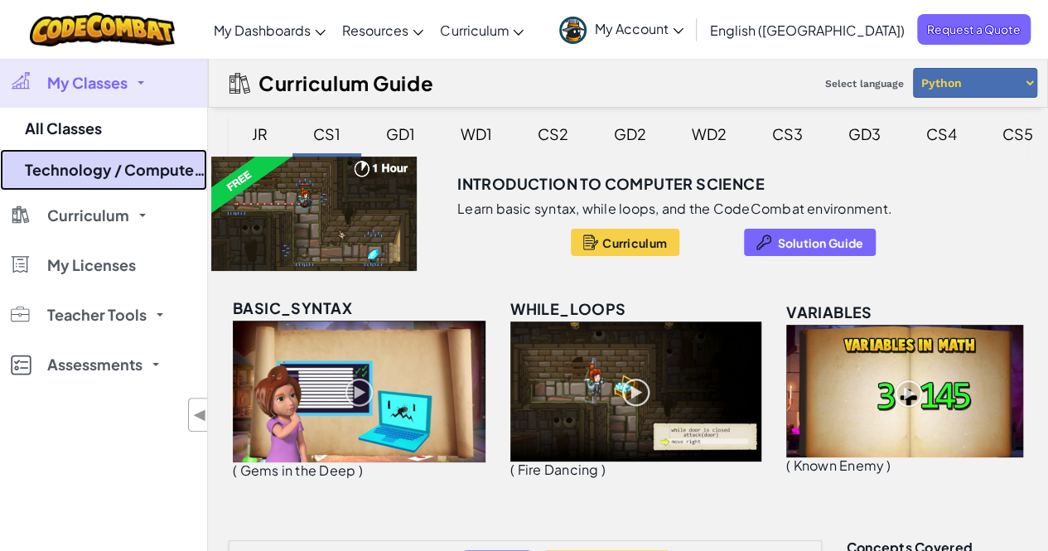
click at [81, 176] on link "Technology / Computer Science G10" at bounding box center [103, 169] width 207 height 41
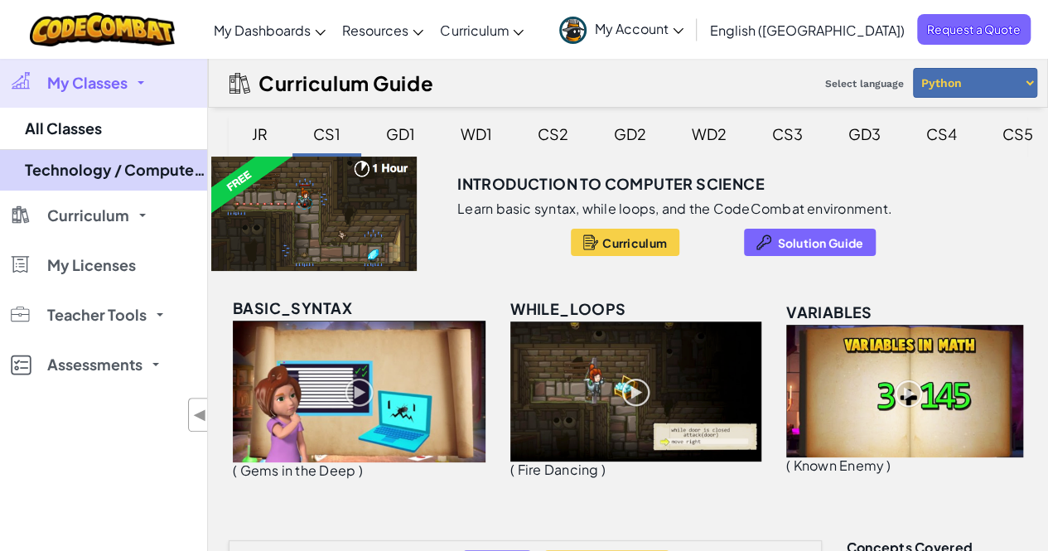
select select "560f1a9f22961295f9427742"
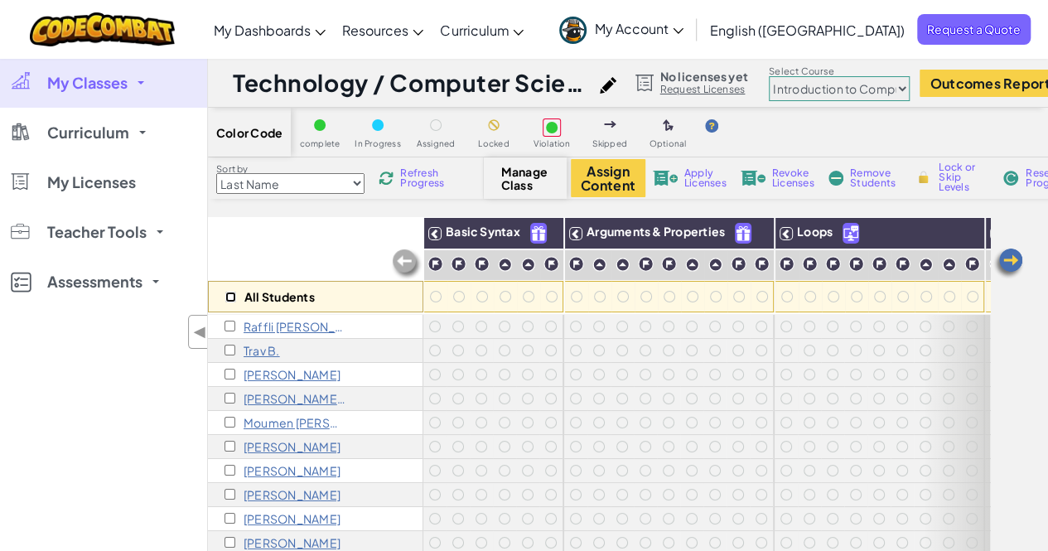
click at [233, 296] on input "checkbox" at bounding box center [230, 296] width 11 height 11
checkbox input "true"
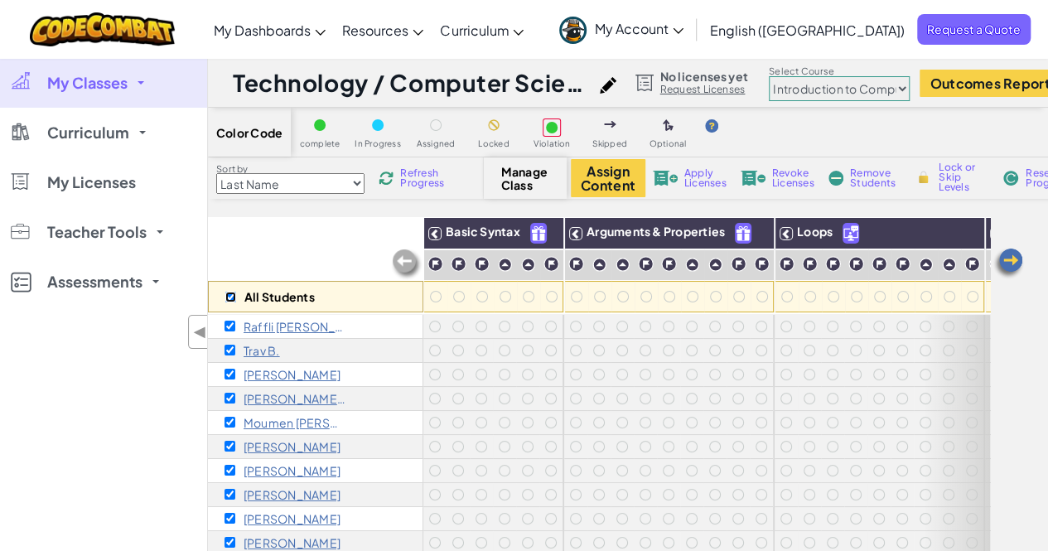
checkbox input "true"
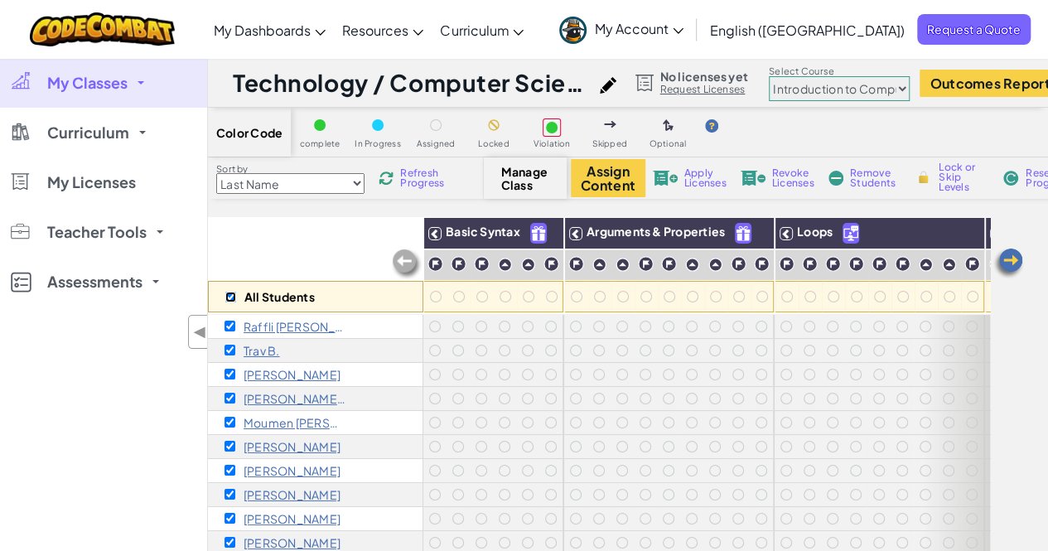
checkbox input "true"
click at [324, 128] on div at bounding box center [320, 125] width 12 height 12
click at [1007, 262] on img at bounding box center [1007, 263] width 33 height 33
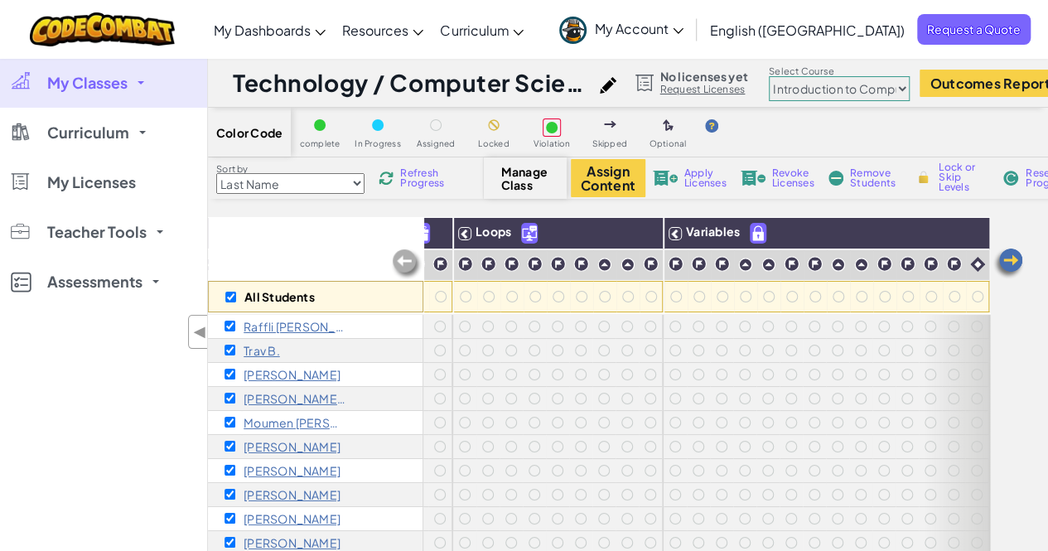
click at [1007, 262] on img at bounding box center [1007, 263] width 33 height 33
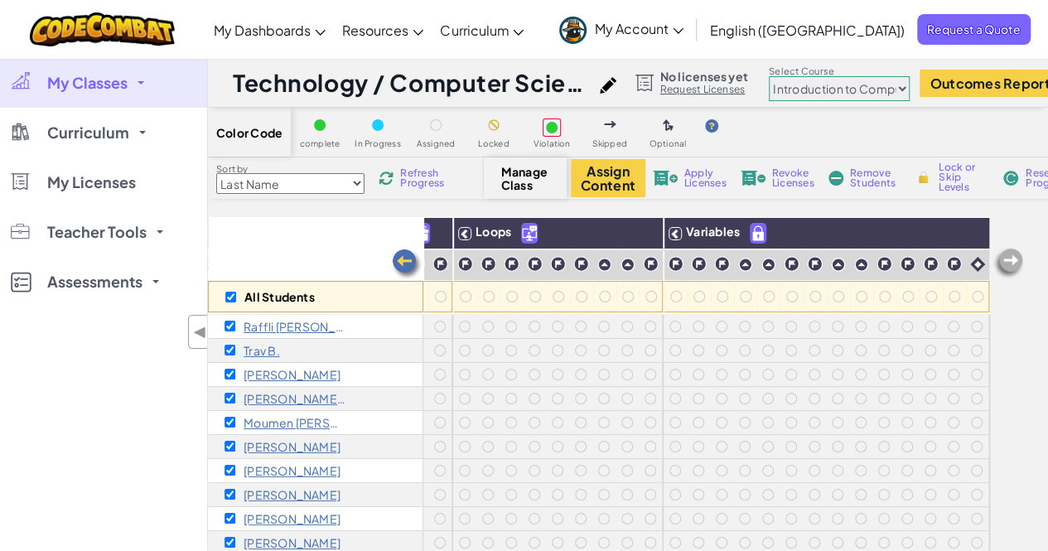
scroll to position [0, 334]
click at [1007, 262] on img at bounding box center [1007, 263] width 33 height 33
click at [733, 89] on link "Request Licenses" at bounding box center [704, 89] width 88 height 13
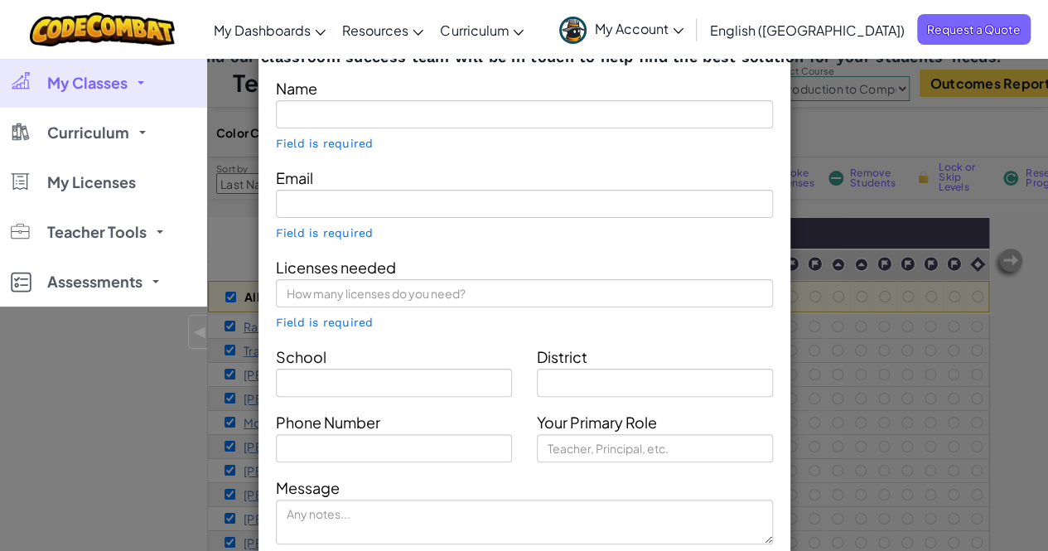
type input "[PERSON_NAME] [PERSON_NAME]."
type input "john.carlos@sampoernaacademy.net"
type input "Sampoerna Academy"
type input "Sentul"
type input "Teacher"
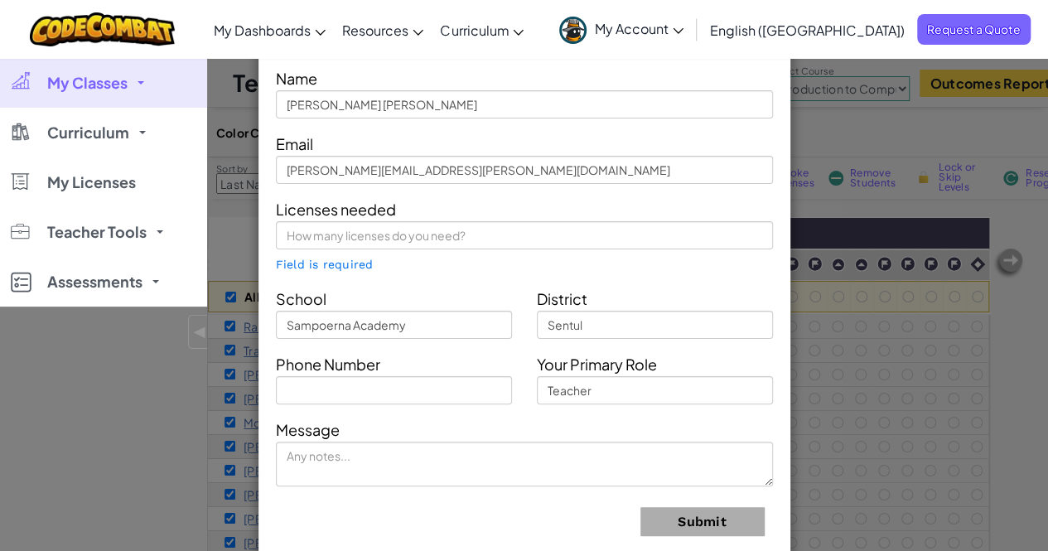
scroll to position [0, 0]
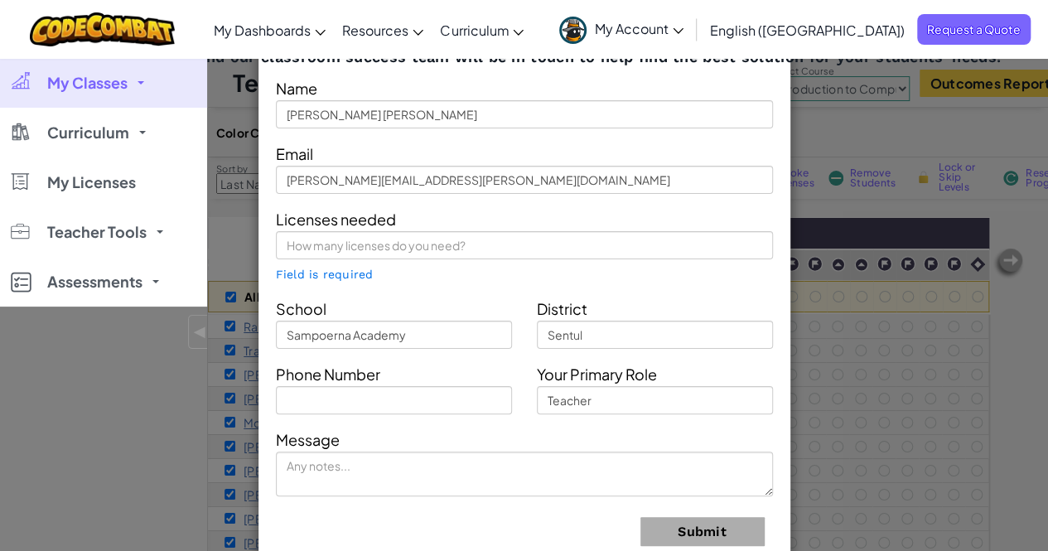
click at [934, 161] on div "Contact Our Classroom Team Send us a message and our classroom success team wil…" at bounding box center [524, 275] width 1048 height 551
click at [884, 122] on div "Contact Our Classroom Team Send us a message and our classroom success team wil…" at bounding box center [524, 275] width 1048 height 551
click at [812, 126] on div "Contact Our Classroom Team Send us a message and our classroom success team wil…" at bounding box center [524, 275] width 1048 height 551
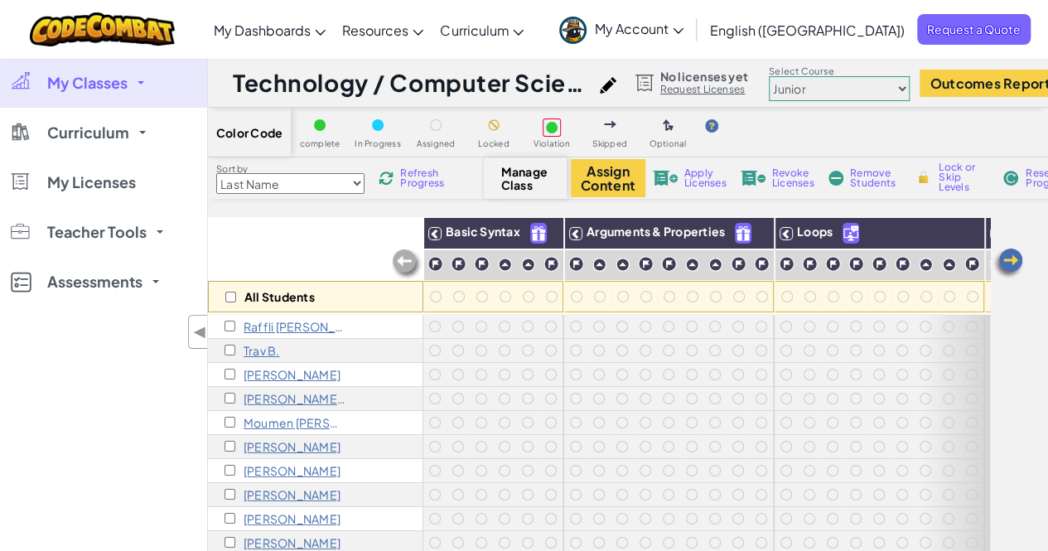
click at [614, 84] on img at bounding box center [608, 85] width 17 height 17
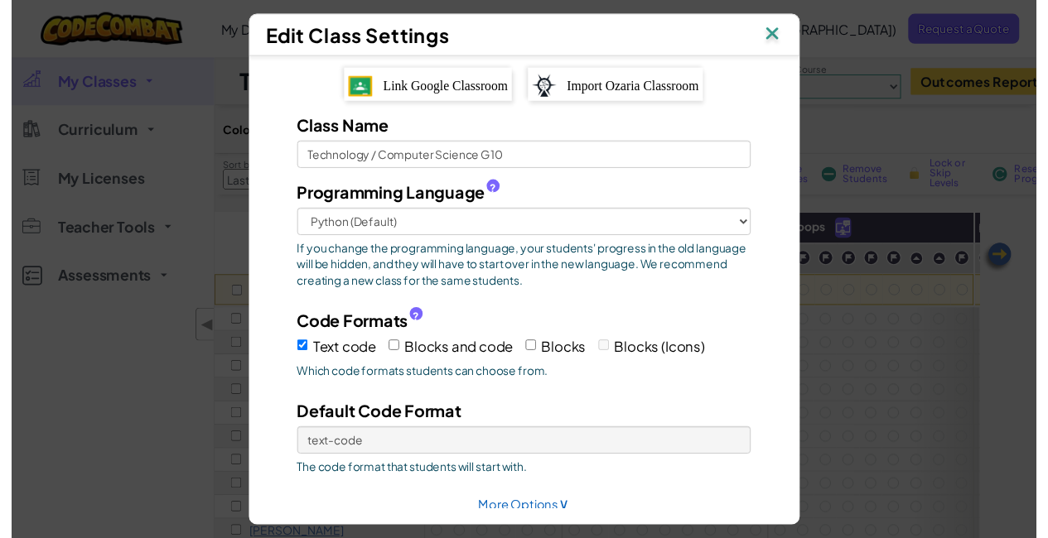
scroll to position [63, 0]
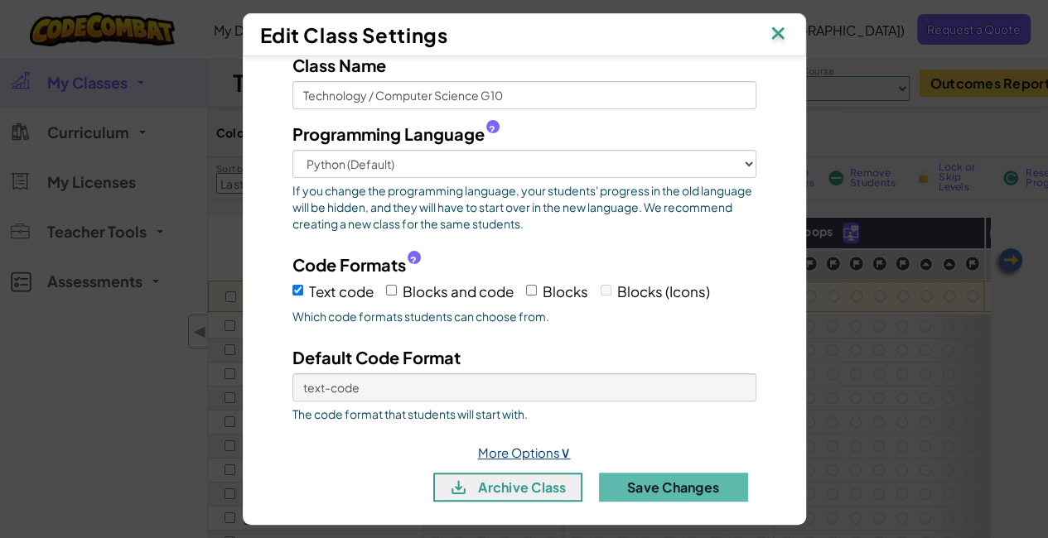
click at [525, 445] on link "More Options ∨" at bounding box center [524, 453] width 93 height 16
select select
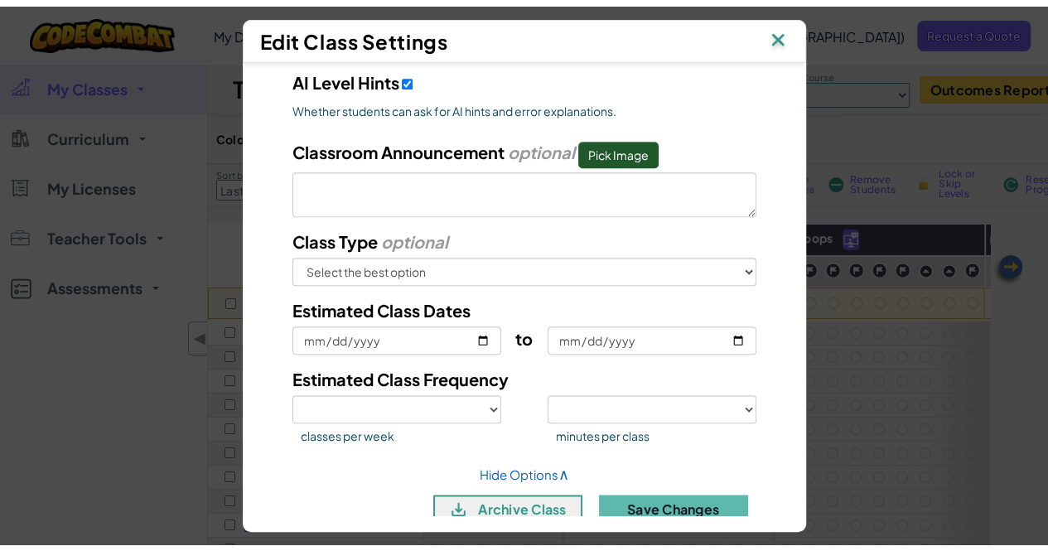
scroll to position [766, 0]
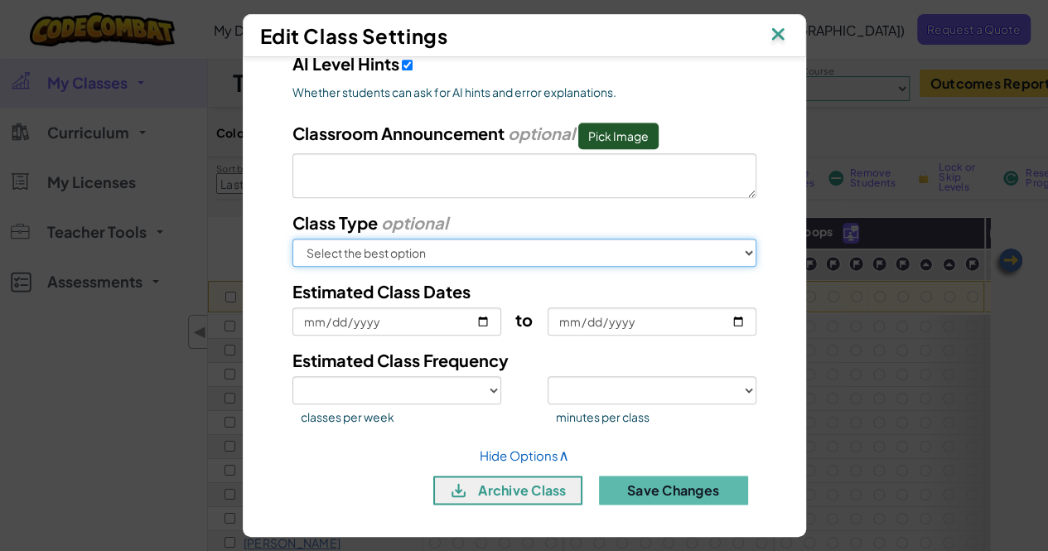
click at [734, 239] on select "Select the best option In School After School Online Camp Homeschool Other" at bounding box center [524, 252] width 464 height 28
select select "in-school"
click at [292, 238] on select "Select the best option In School After School Online Camp Homeschool Other" at bounding box center [524, 252] width 464 height 28
select select
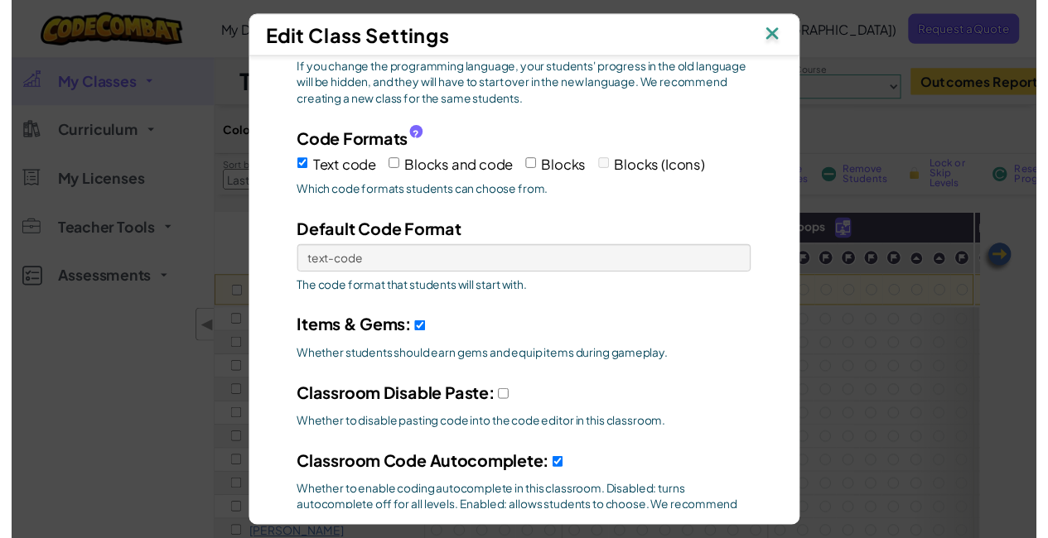
scroll to position [104, 0]
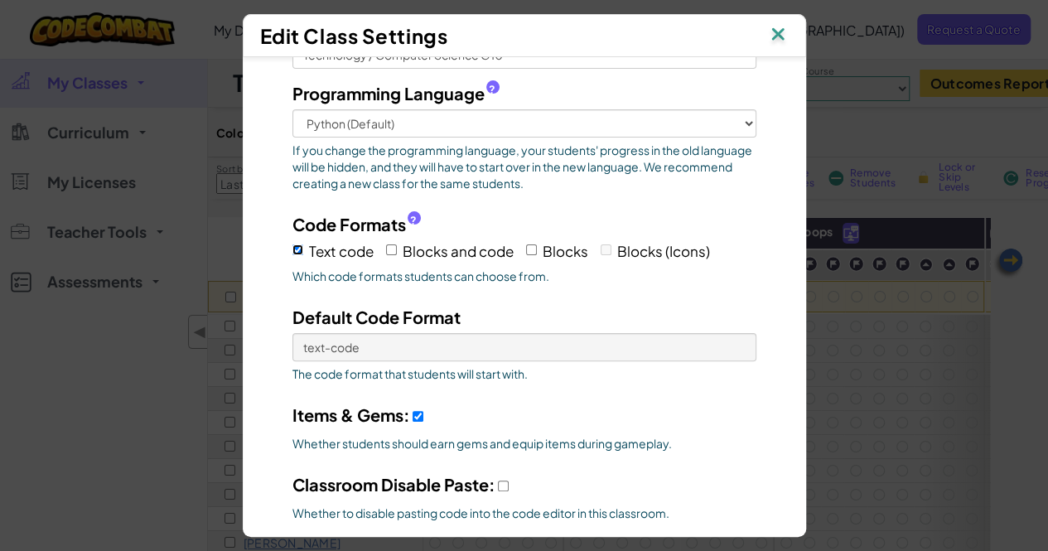
click at [292, 248] on input "Text code" at bounding box center [297, 249] width 11 height 11
checkbox input "false"
select select
click at [293, 248] on input "Text code" at bounding box center [297, 249] width 11 height 11
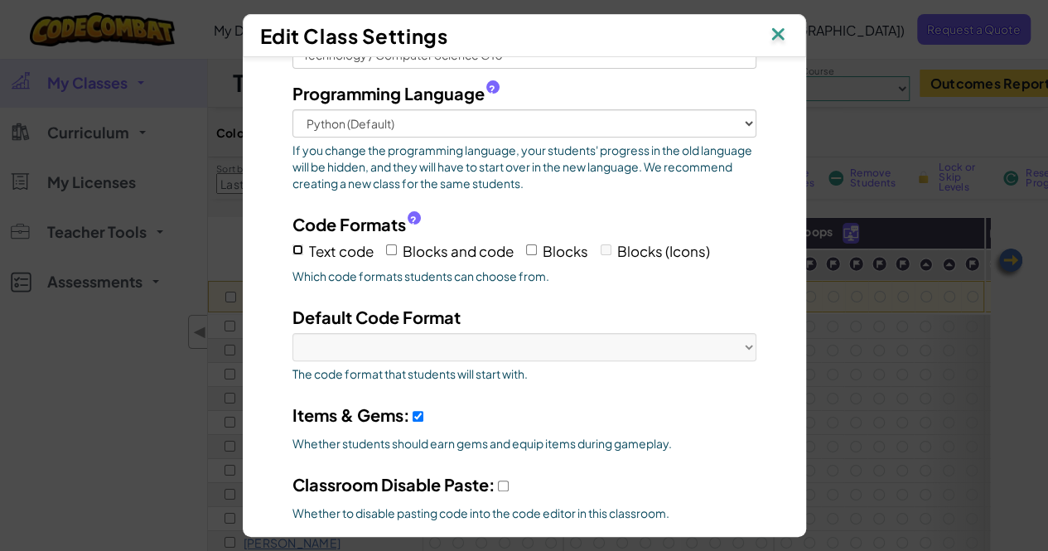
checkbox input "true"
select select
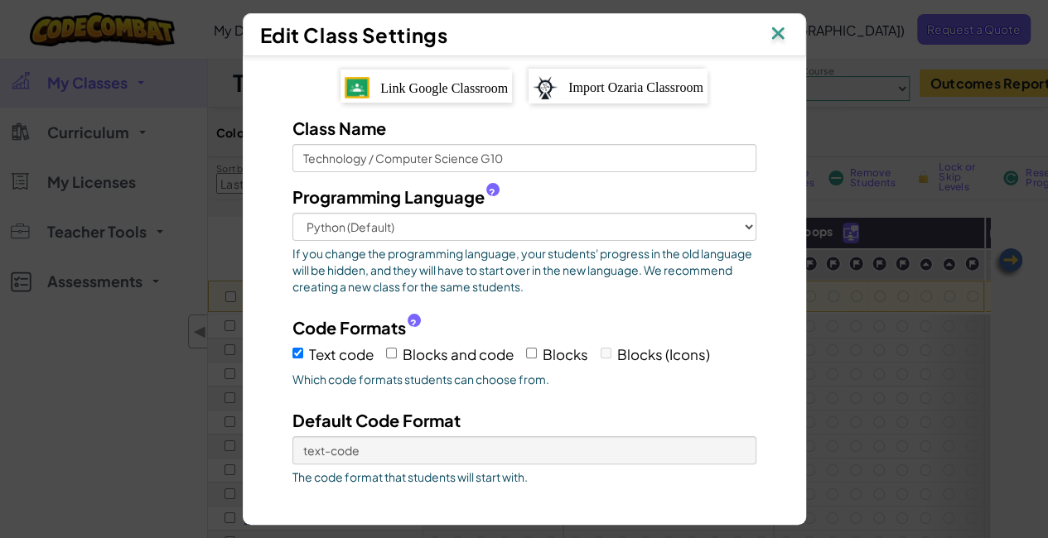
scroll to position [0, 0]
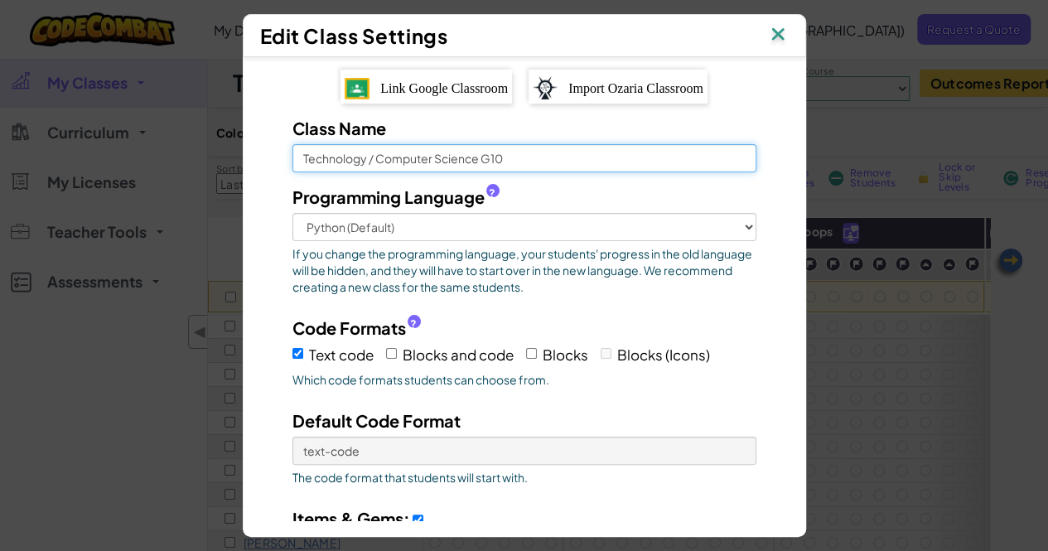
click at [524, 145] on input "Technology / Computer Science G10" at bounding box center [524, 158] width 464 height 28
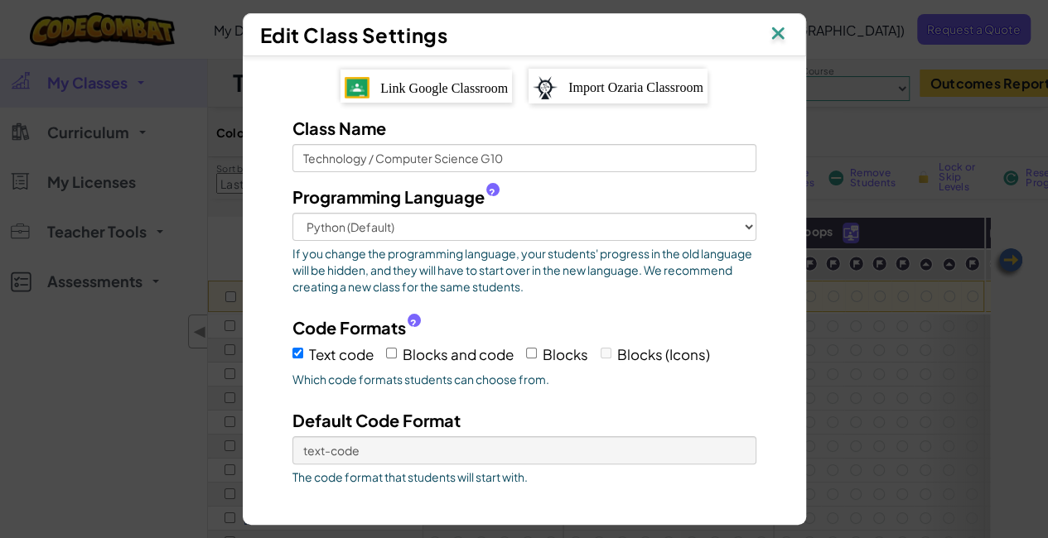
click at [465, 88] on div "Link Google Classroom" at bounding box center [425, 87] width 171 height 34
select select
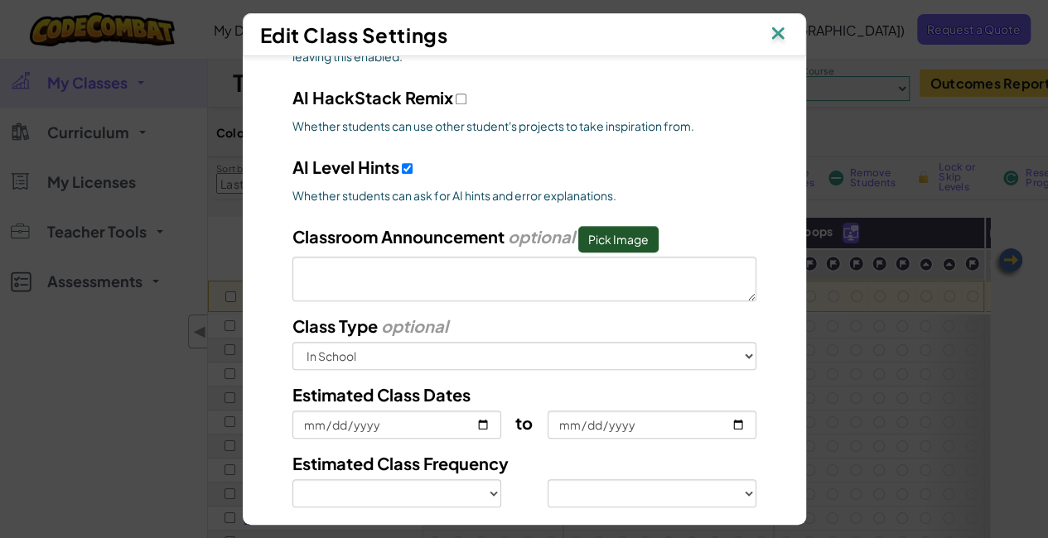
select select
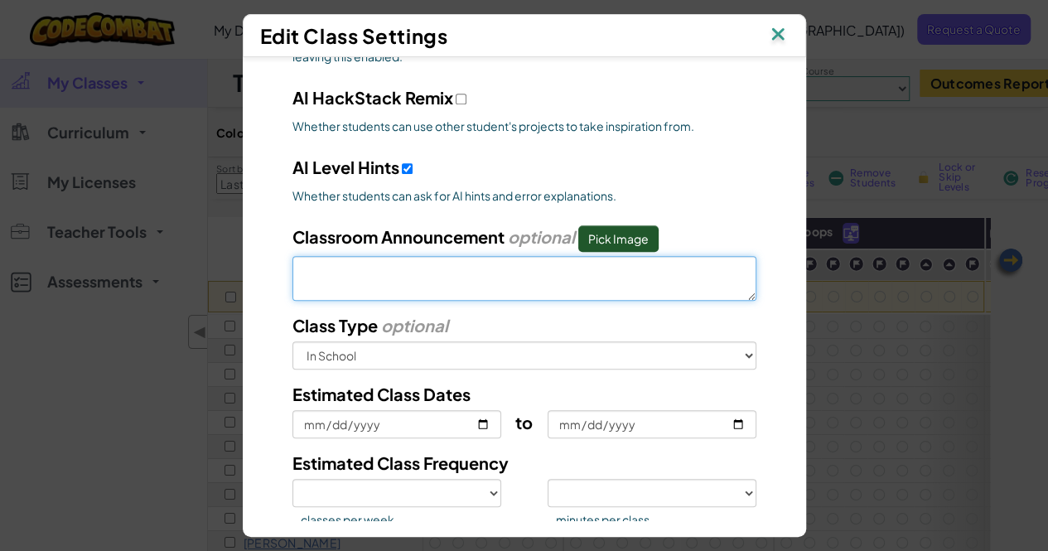
click at [523, 277] on textarea at bounding box center [524, 278] width 464 height 45
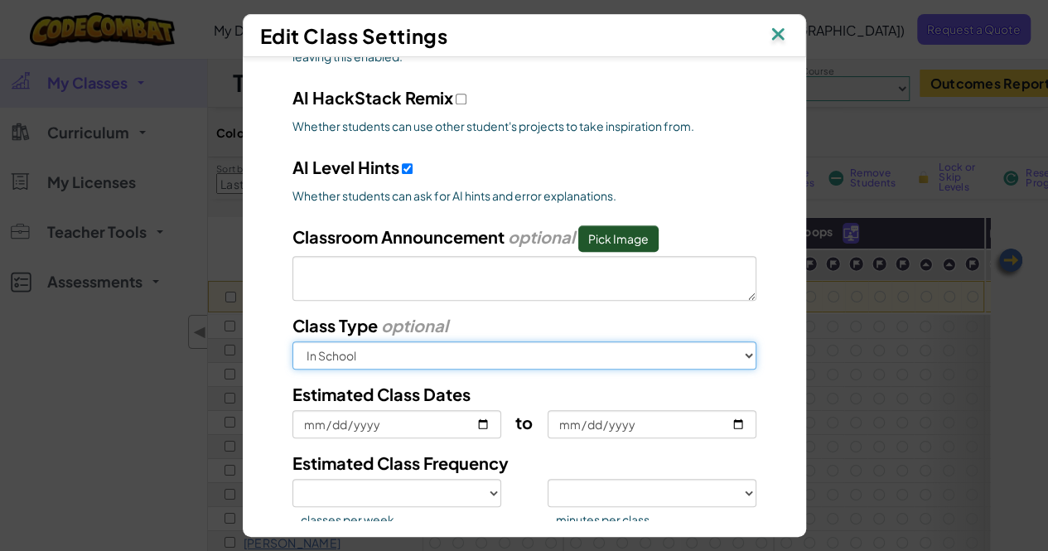
click at [426, 359] on select "Select the best option In School After School Online Camp Homeschool Other" at bounding box center [524, 355] width 464 height 28
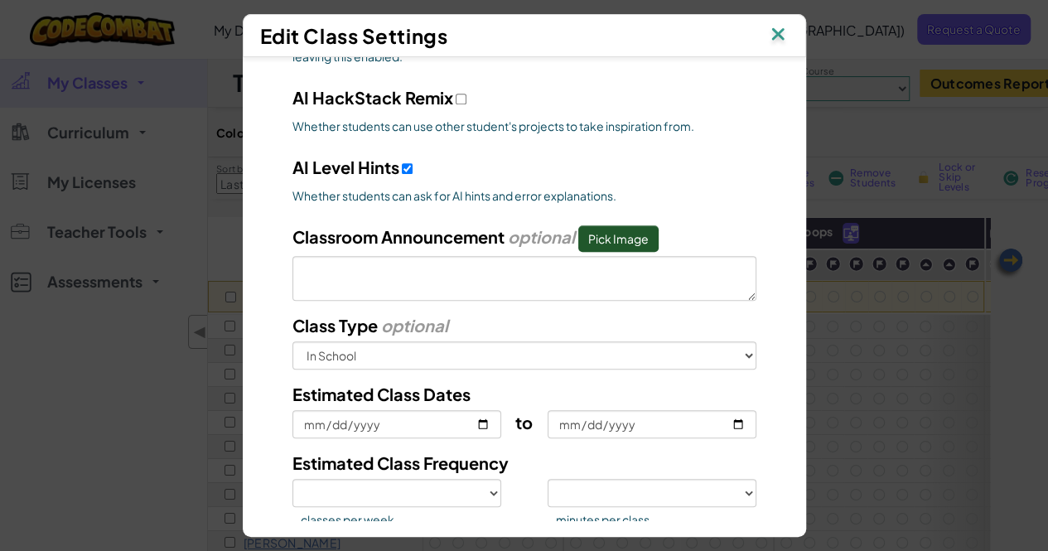
click at [579, 313] on div "Class Type optional Select the best option In School After School Online Camp H…" at bounding box center [524, 341] width 489 height 56
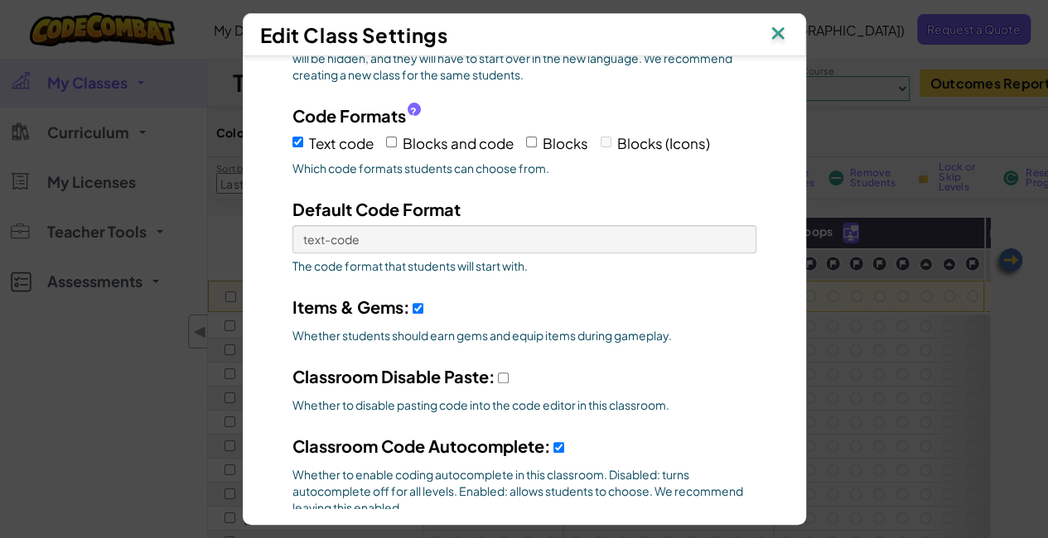
scroll to position [177, 0]
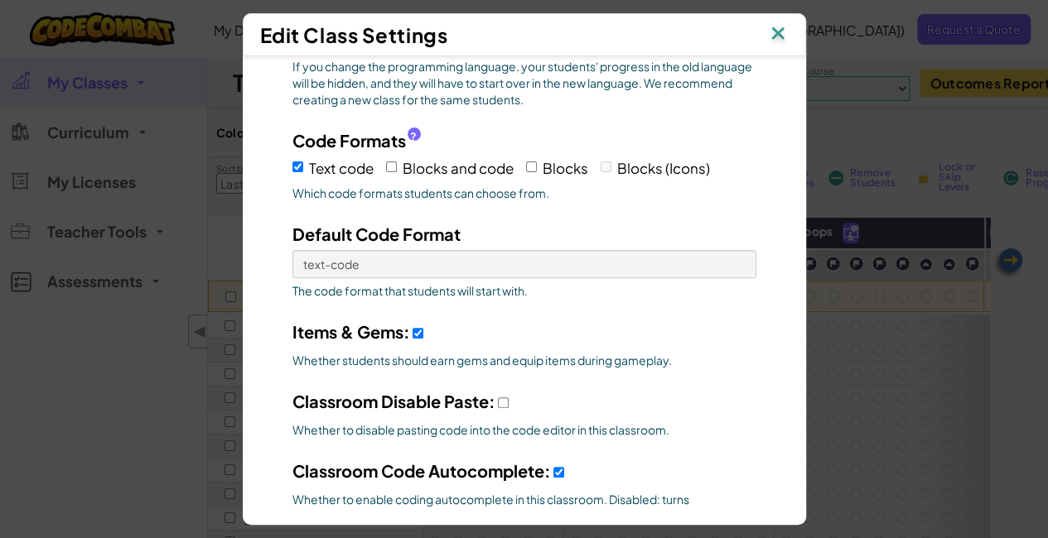
click at [309, 159] on span "Text code" at bounding box center [341, 168] width 65 height 18
click at [303, 161] on input "Text code" at bounding box center [297, 166] width 11 height 11
checkbox input "false"
select select
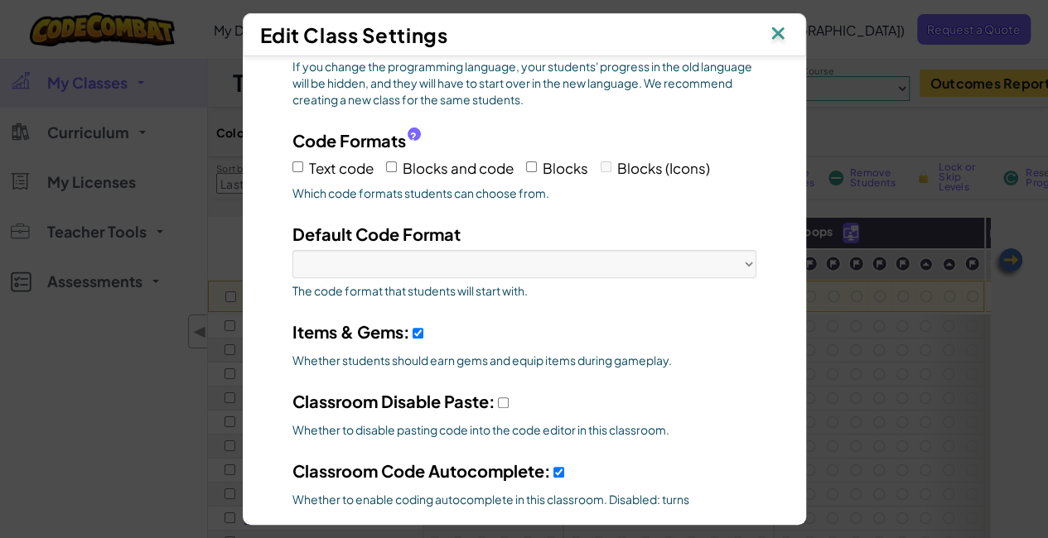
click at [332, 161] on span "Text code" at bounding box center [341, 168] width 65 height 18
click at [303, 161] on input "Text code" at bounding box center [297, 166] width 11 height 11
checkbox input "true"
select select
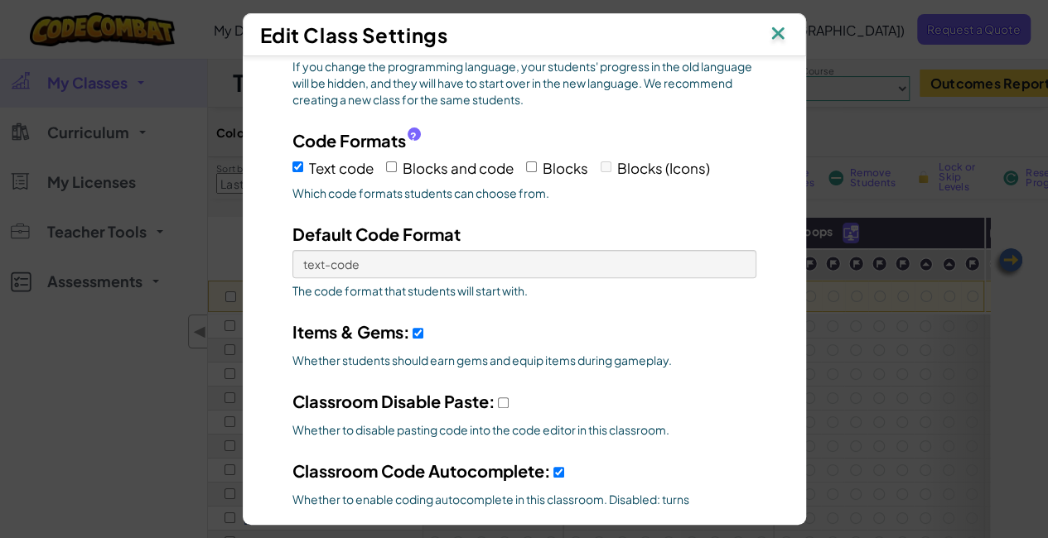
click at [533, 157] on label "Blocks" at bounding box center [557, 168] width 62 height 26
click at [533, 161] on input "Blocks" at bounding box center [531, 166] width 11 height 11
checkbox input "true"
select select
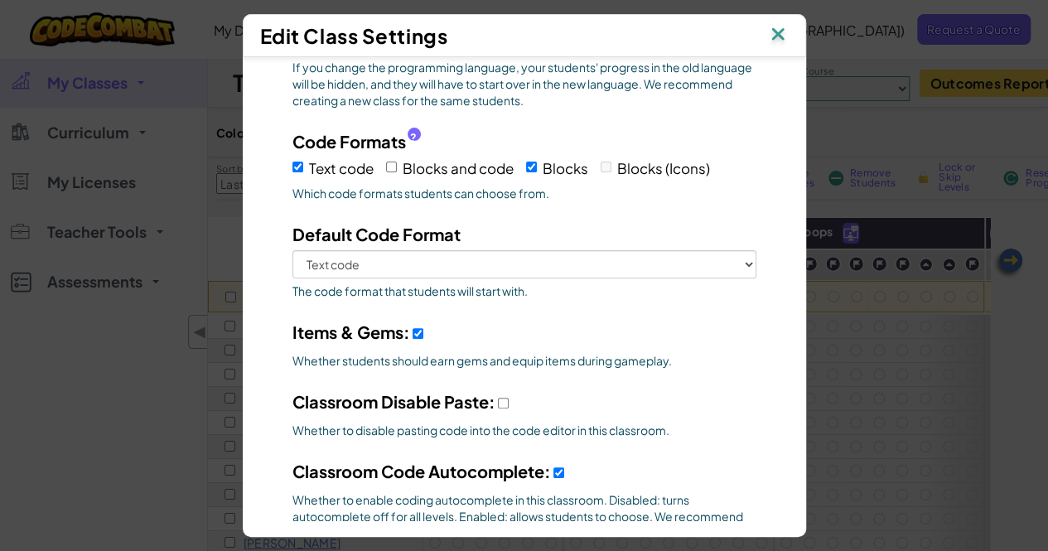
click at [646, 276] on div "Default Code Format Text code Blocks The code format that students will start w…" at bounding box center [524, 264] width 489 height 85
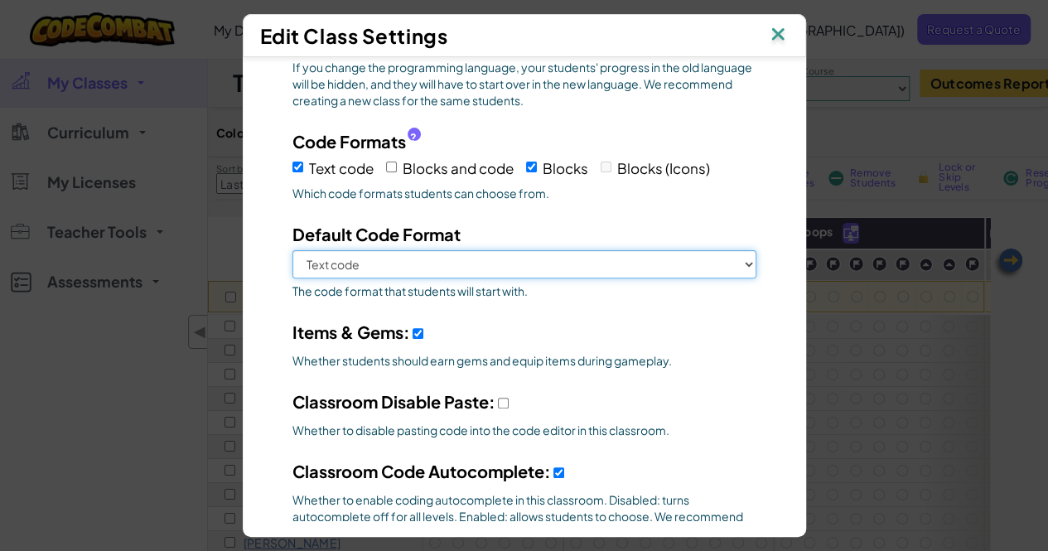
click at [651, 267] on select "Text code Blocks" at bounding box center [524, 264] width 464 height 28
select select "blocks-text"
click at [292, 250] on select "Text code Blocks" at bounding box center [524, 264] width 464 height 28
select select
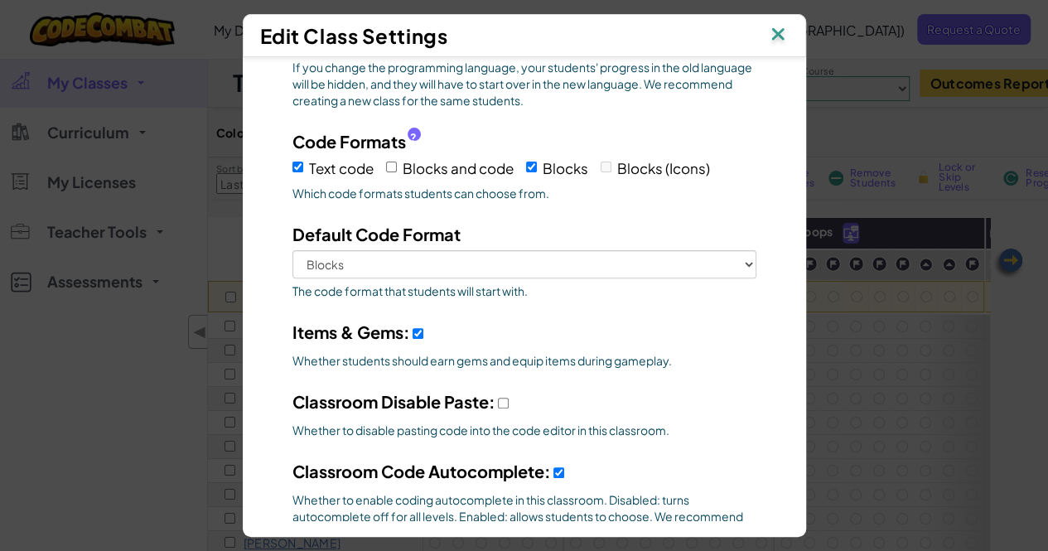
click at [591, 168] on div "Text code Blocks and code Blocks Blocks (Icons)" at bounding box center [524, 166] width 464 height 27
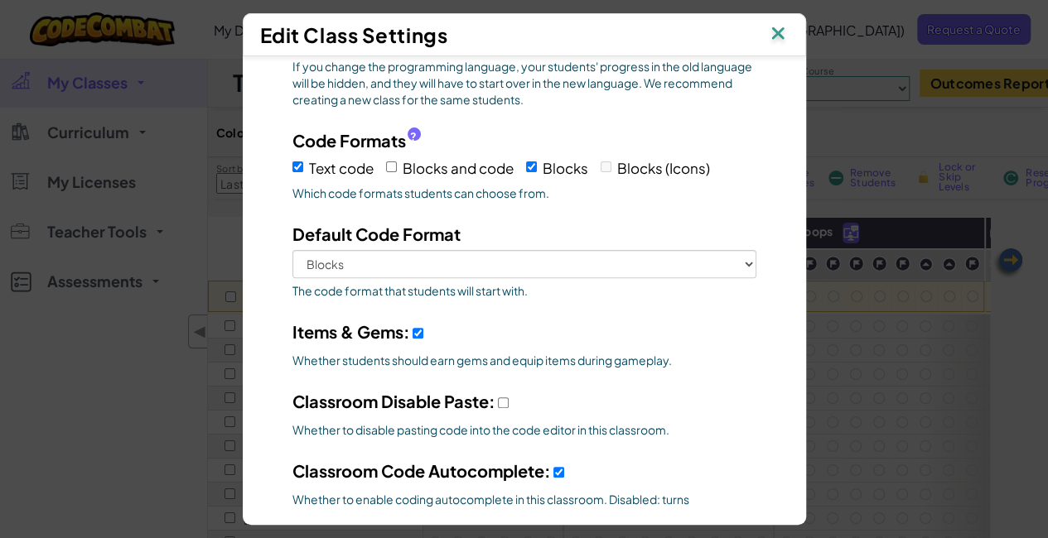
click at [600, 165] on label "Blocks (Icons)" at bounding box center [654, 168] width 109 height 26
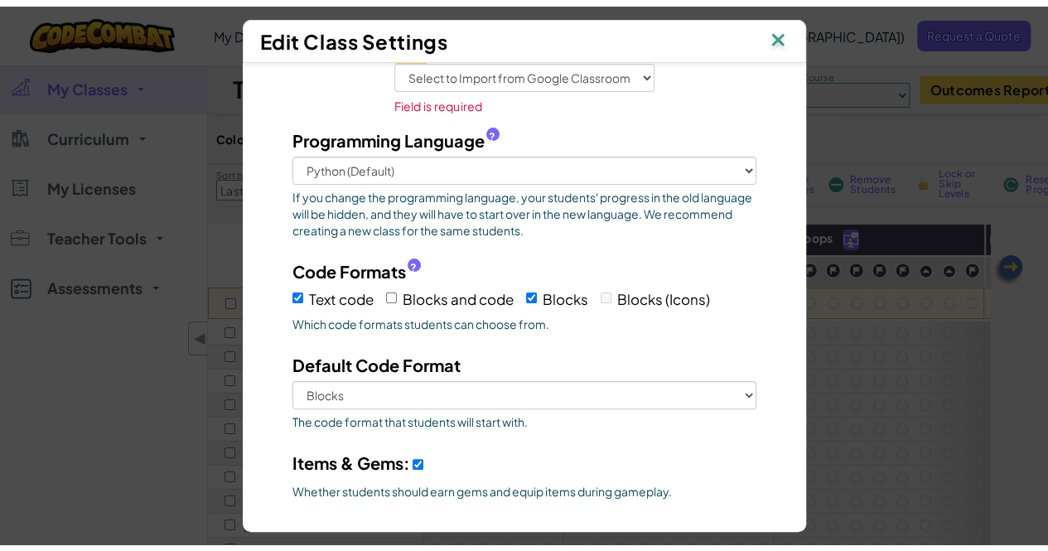
scroll to position [0, 0]
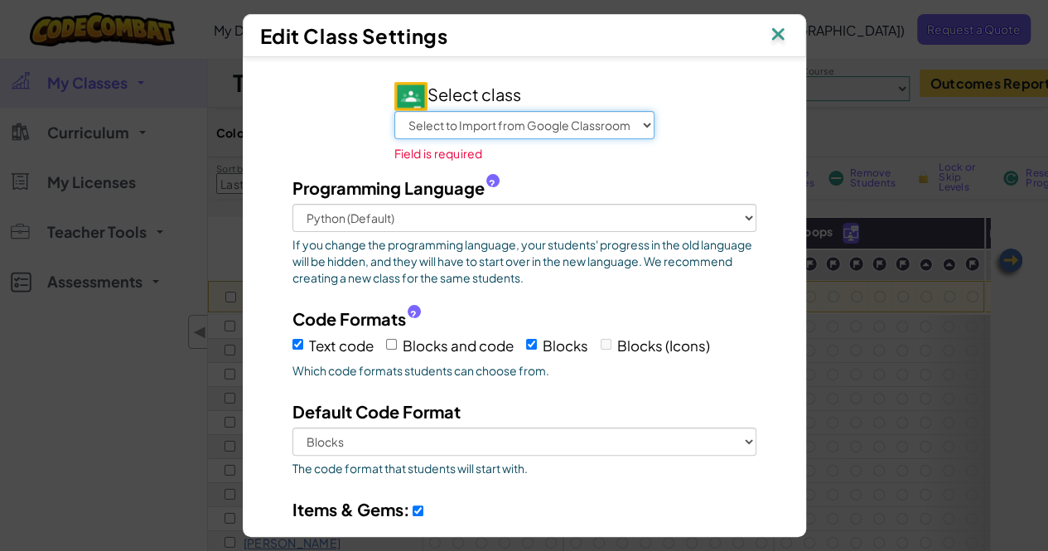
click at [623, 115] on select "Select to Import from Google Classroom Grade 8 Technology / Computer Science G9…" at bounding box center [524, 125] width 260 height 28
drag, startPoint x: 739, startPoint y: 105, endPoint x: 759, endPoint y: 60, distance: 49.3
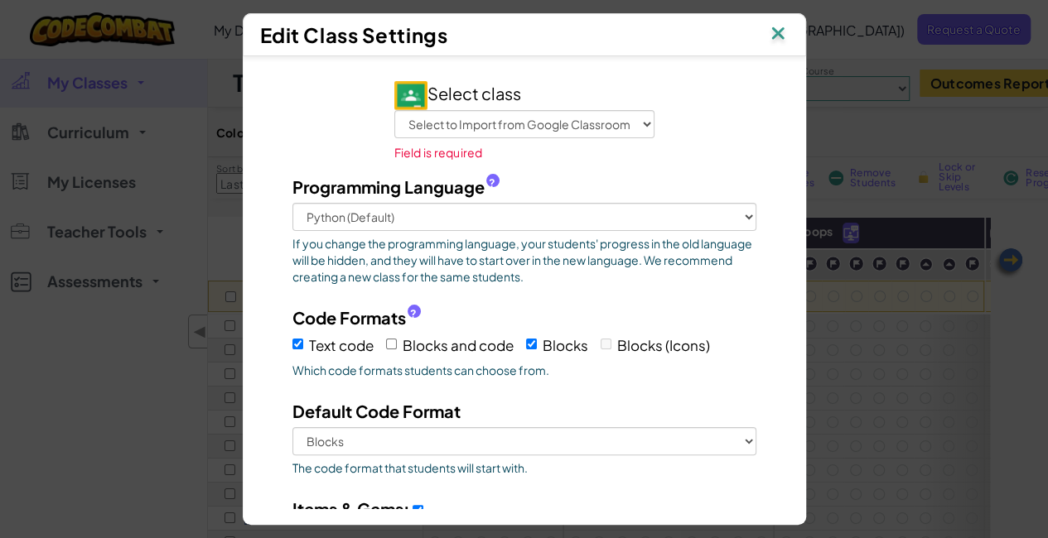
click at [778, 26] on img at bounding box center [778, 34] width 22 height 25
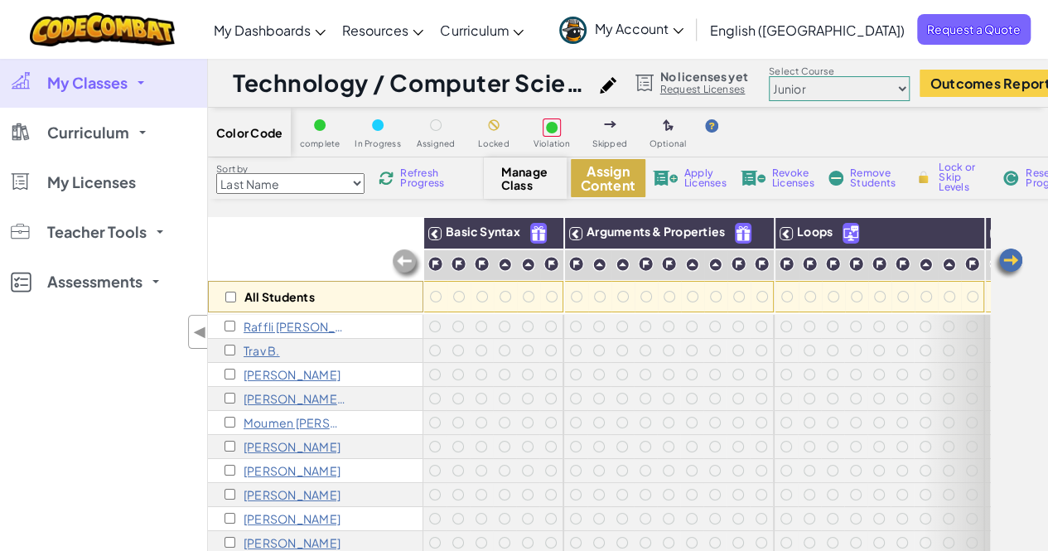
click at [605, 176] on button "Assign Content" at bounding box center [608, 178] width 75 height 38
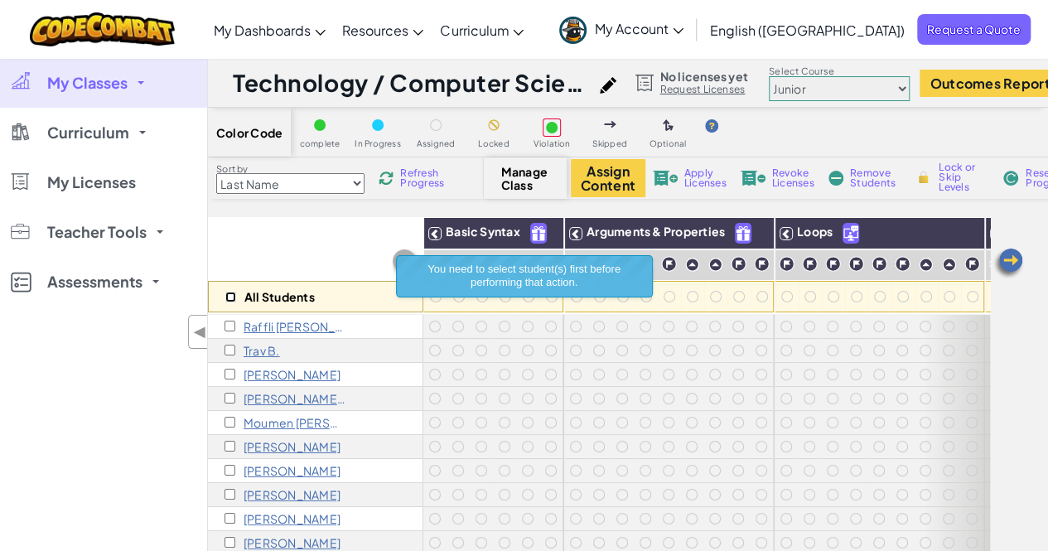
click at [234, 295] on input "checkbox" at bounding box center [230, 296] width 11 height 11
checkbox input "true"
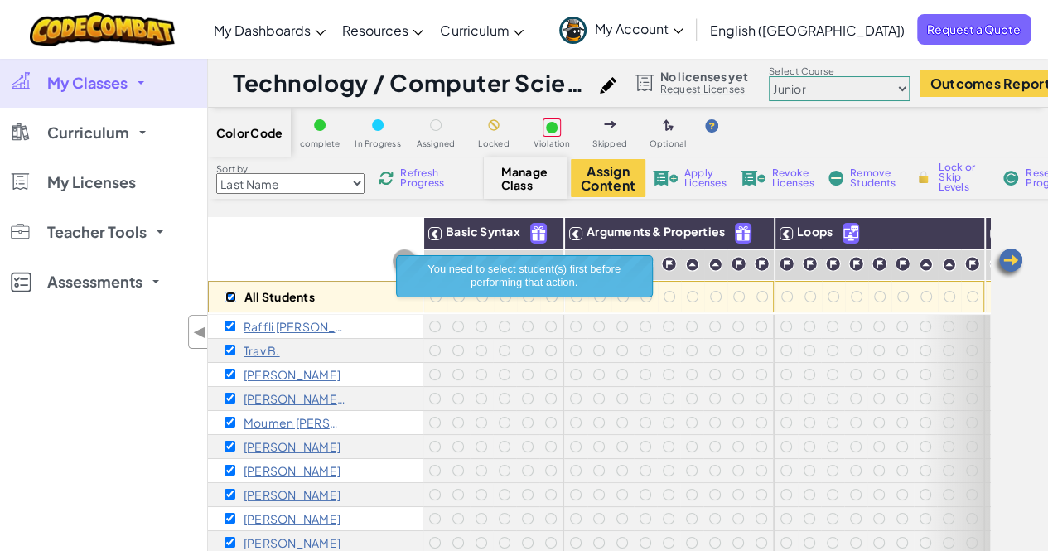
checkbox input "true"
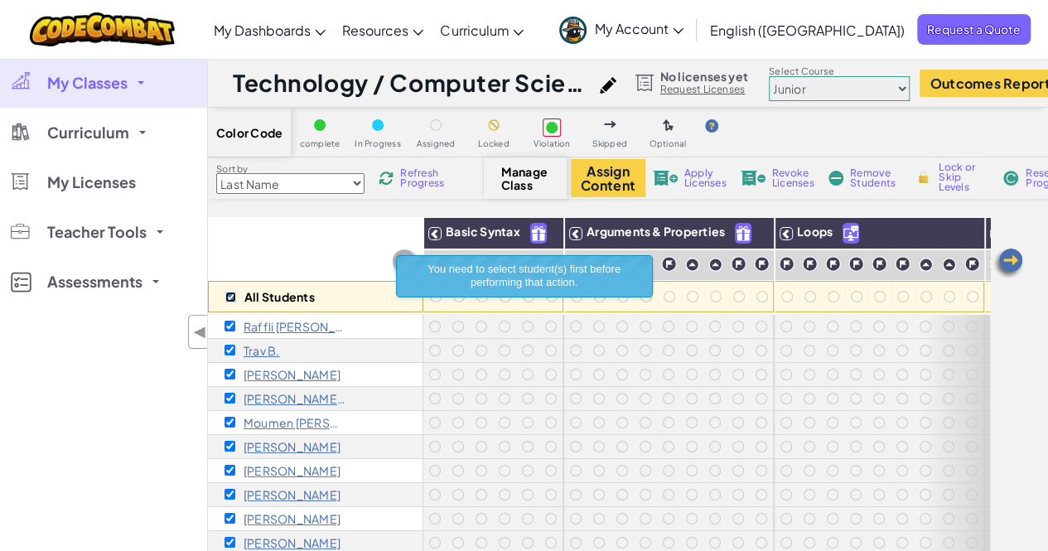
checkbox input "true"
click at [603, 181] on button "Assign Content" at bounding box center [608, 178] width 75 height 38
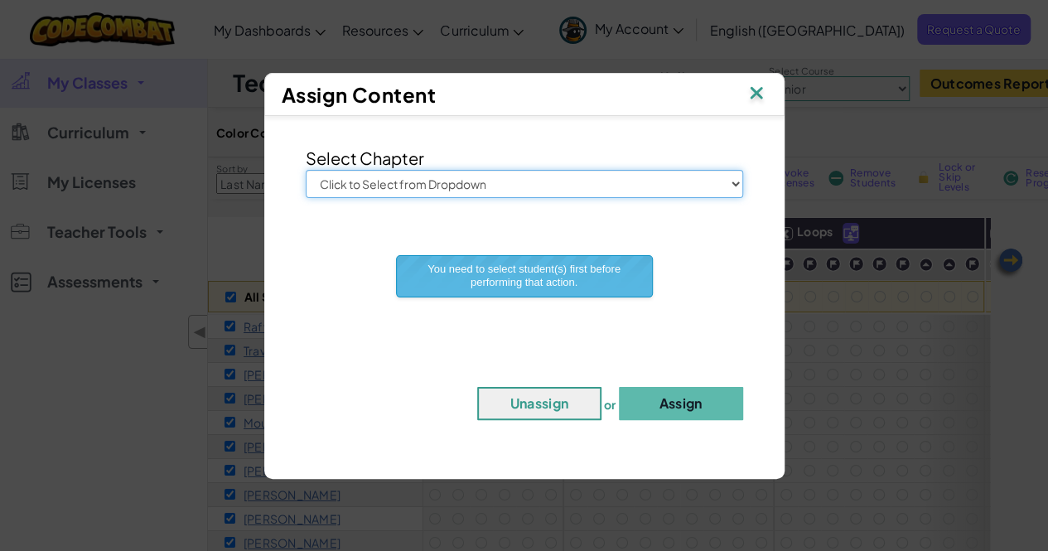
click at [603, 181] on select "Click to Select from Dropdown Junior Introduction to Computer Science Game Deve…" at bounding box center [524, 184] width 437 height 28
select select "Game Development 1"
click at [306, 170] on select "Click to Select from Dropdown Junior Introduction to Computer Science Game Deve…" at bounding box center [524, 184] width 437 height 28
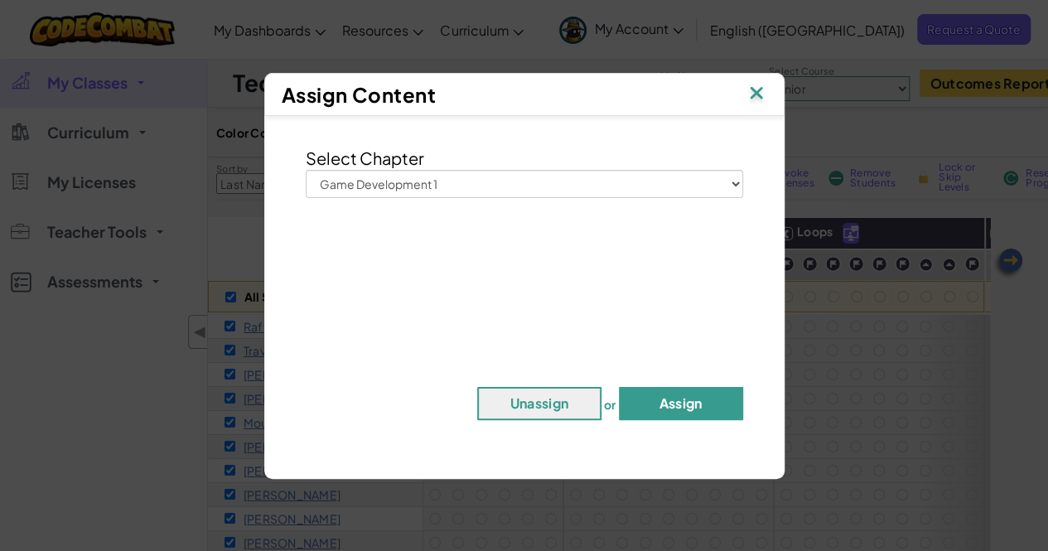
click at [664, 402] on button "Assign" at bounding box center [681, 403] width 124 height 33
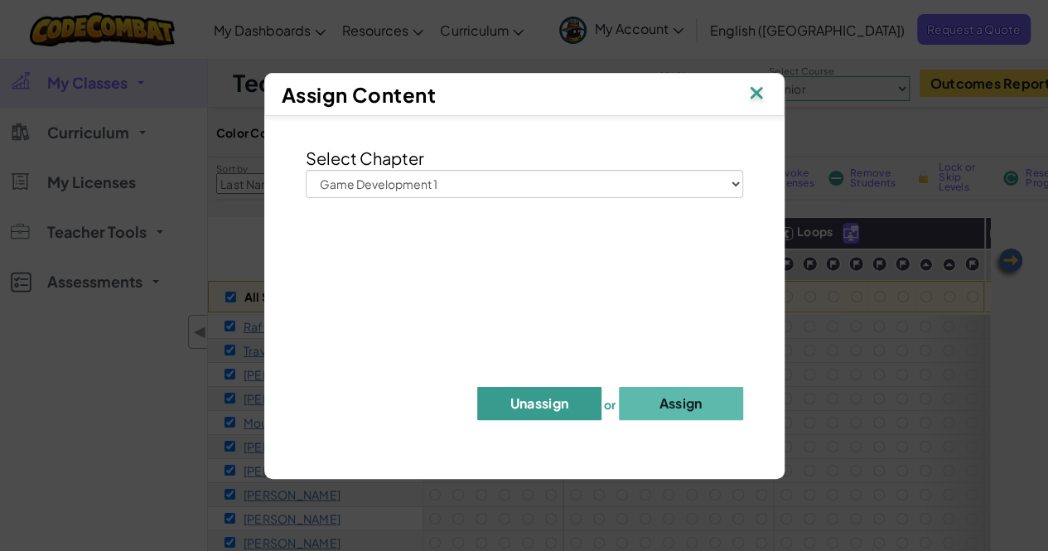
click at [569, 404] on button "Unassign" at bounding box center [539, 403] width 124 height 33
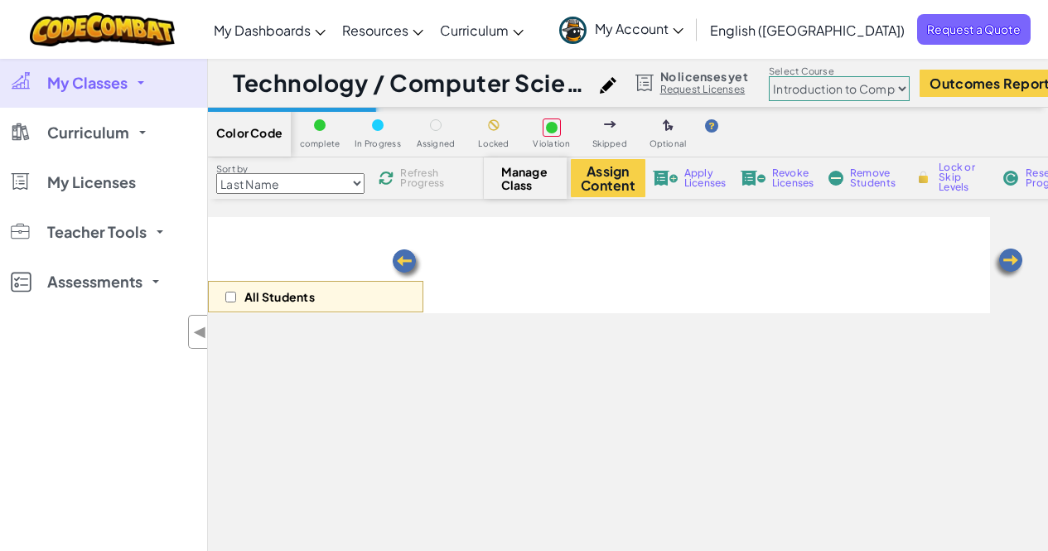
select select "560f1a9f22961295f9427742"
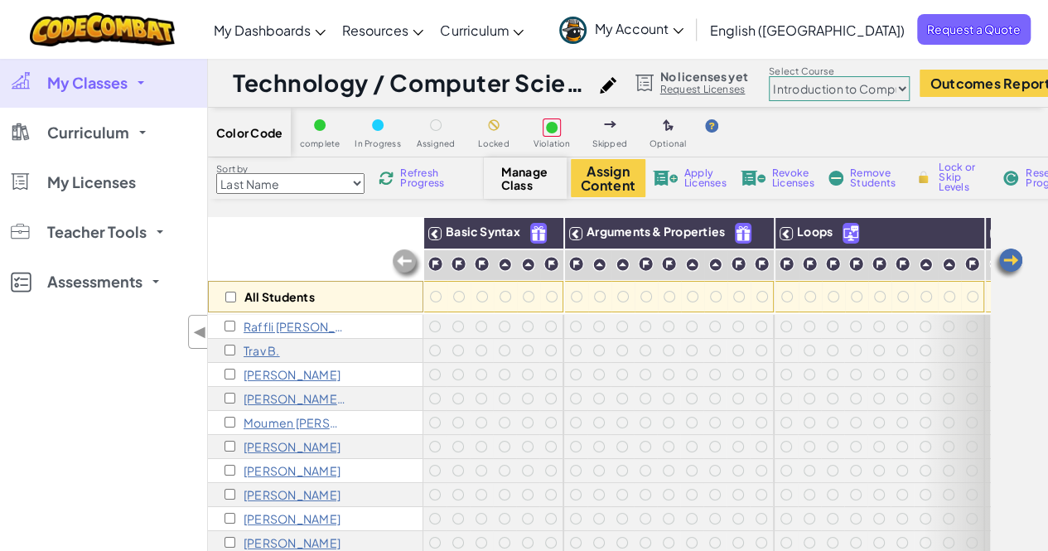
scroll to position [0, 55]
click at [1009, 262] on img at bounding box center [1007, 263] width 33 height 33
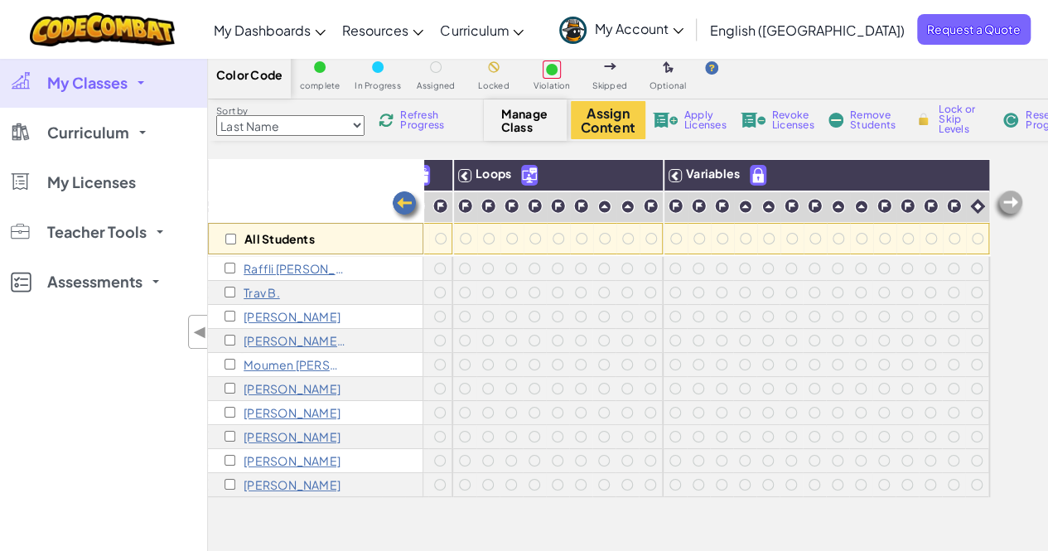
scroll to position [0, 0]
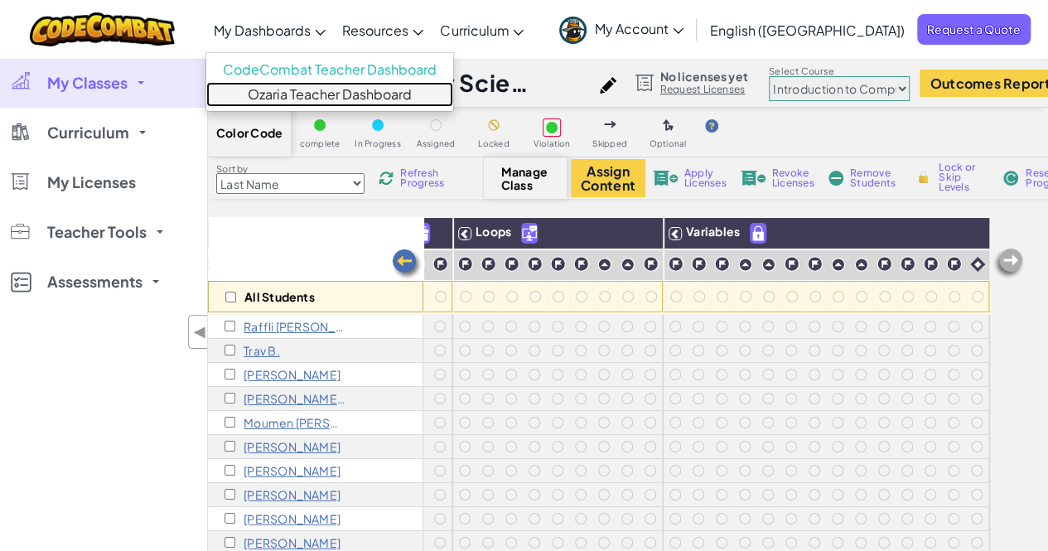
click at [379, 89] on link "Ozaria Teacher Dashboard" at bounding box center [329, 94] width 247 height 25
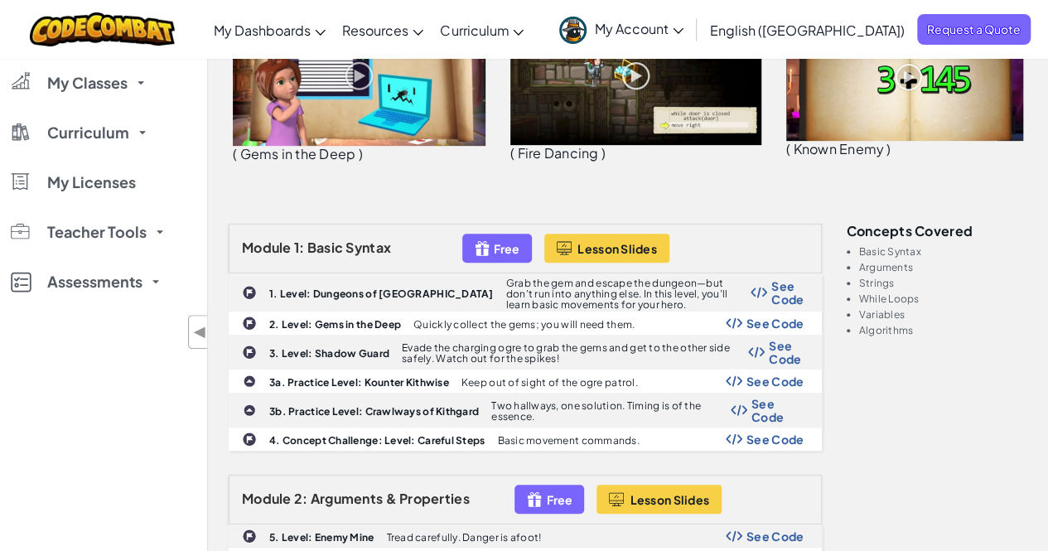
scroll to position [331, 0]
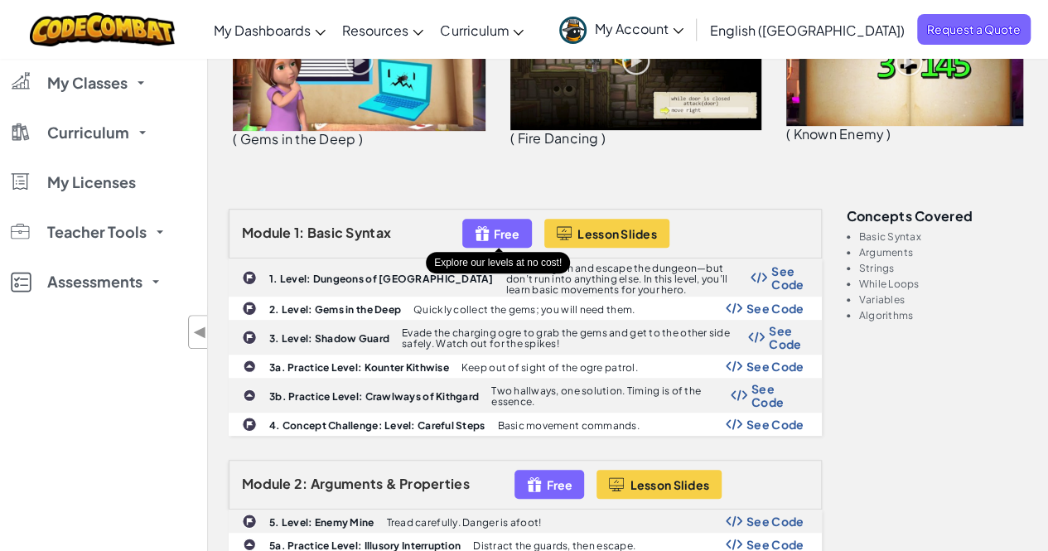
click at [499, 236] on span "Free" at bounding box center [507, 233] width 26 height 13
click at [499, 238] on span "Free" at bounding box center [507, 233] width 26 height 13
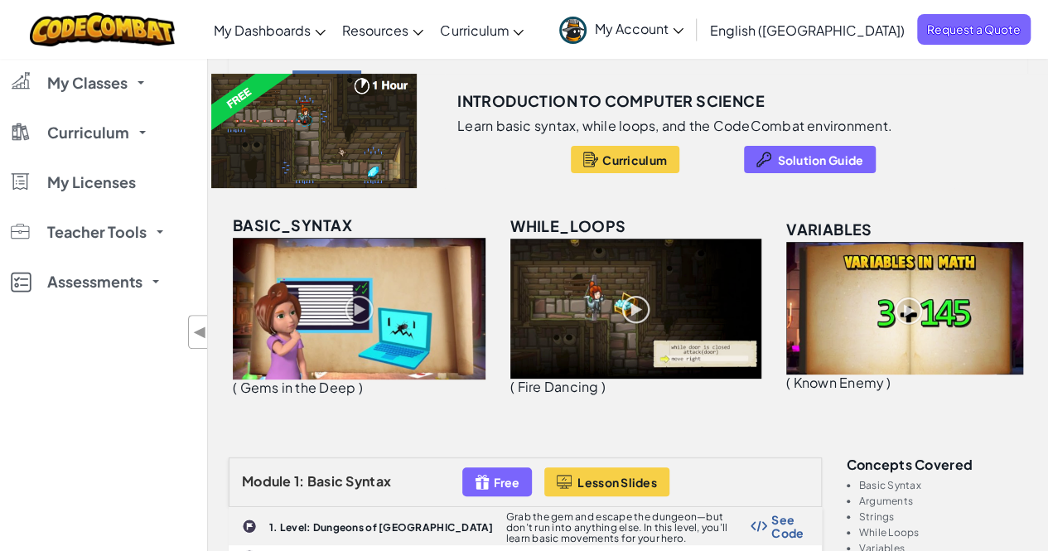
scroll to position [0, 0]
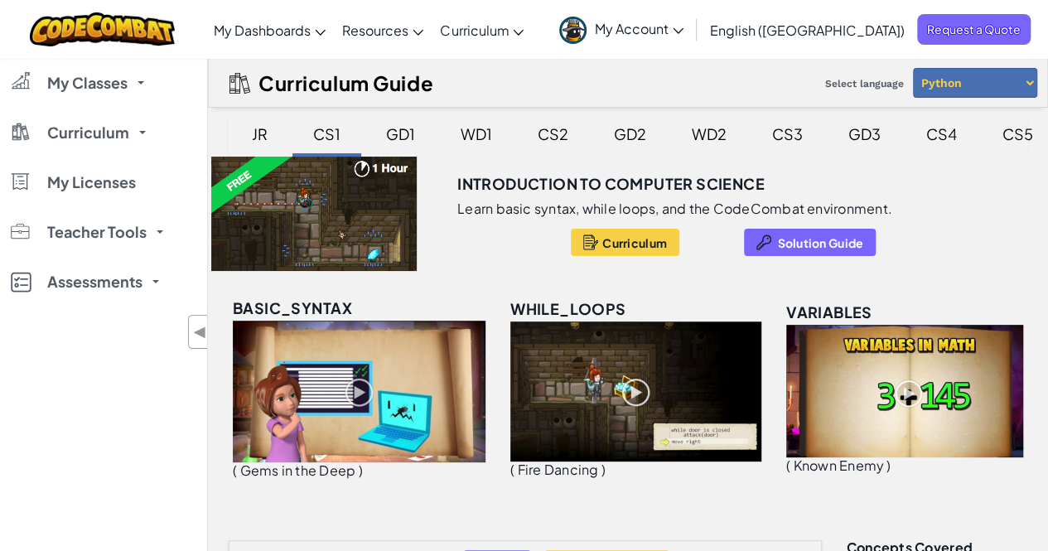
click at [972, 55] on div "My Account [PERSON_NAME] [PERSON_NAME]. Profile Settings Notifications Test as …" at bounding box center [790, 29] width 479 height 52
click at [973, 72] on select "Python JavaScript" at bounding box center [975, 83] width 124 height 30
click at [454, 89] on div "Curriculum Guide Select language Python JavaScript" at bounding box center [628, 83] width 840 height 50
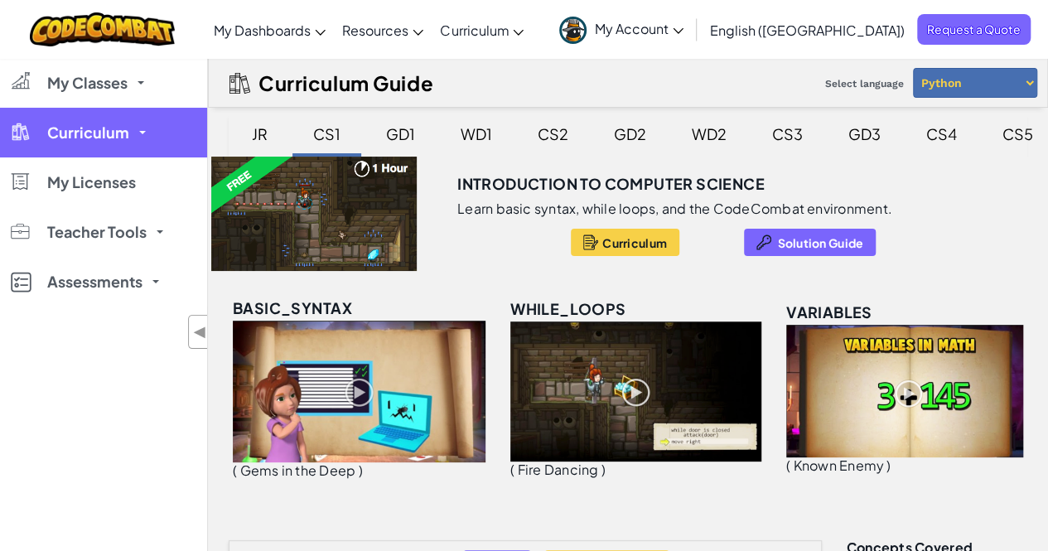
click at [103, 140] on span "Curriculum" at bounding box center [88, 132] width 82 height 15
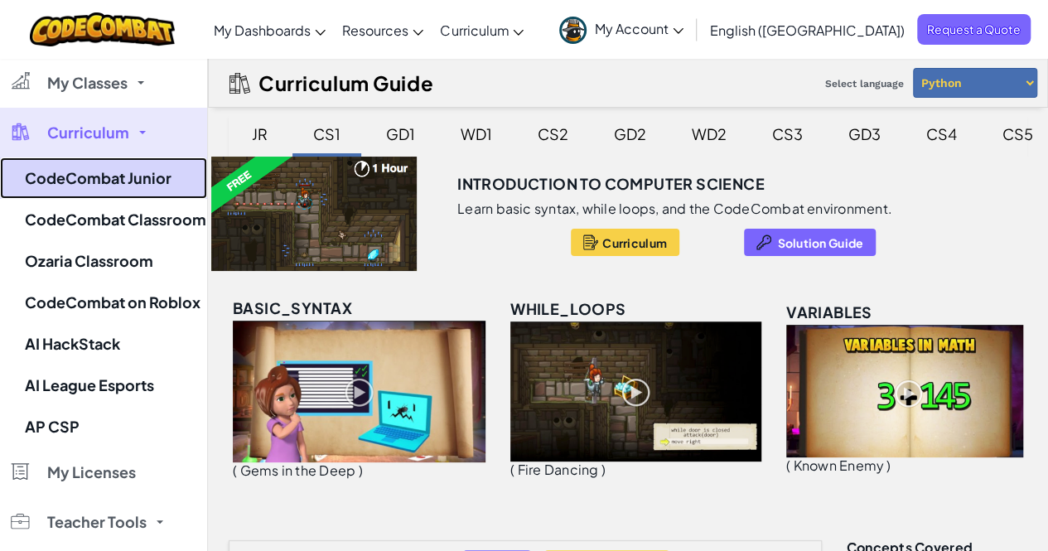
click at [121, 188] on link "CodeCombat Junior" at bounding box center [103, 177] width 207 height 41
